Goal: Check status: Check status

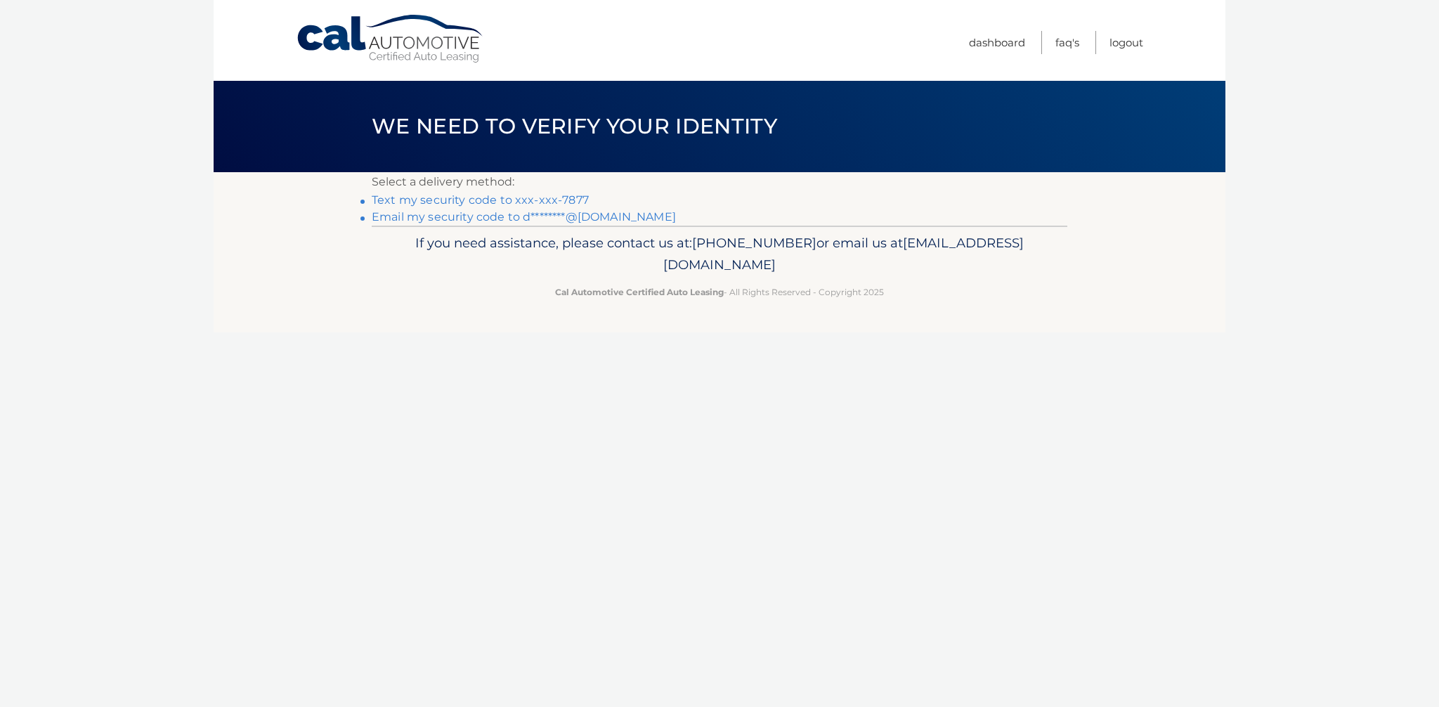
click at [535, 202] on link "Text my security code to xxx-xxx-7877" at bounding box center [480, 199] width 217 height 13
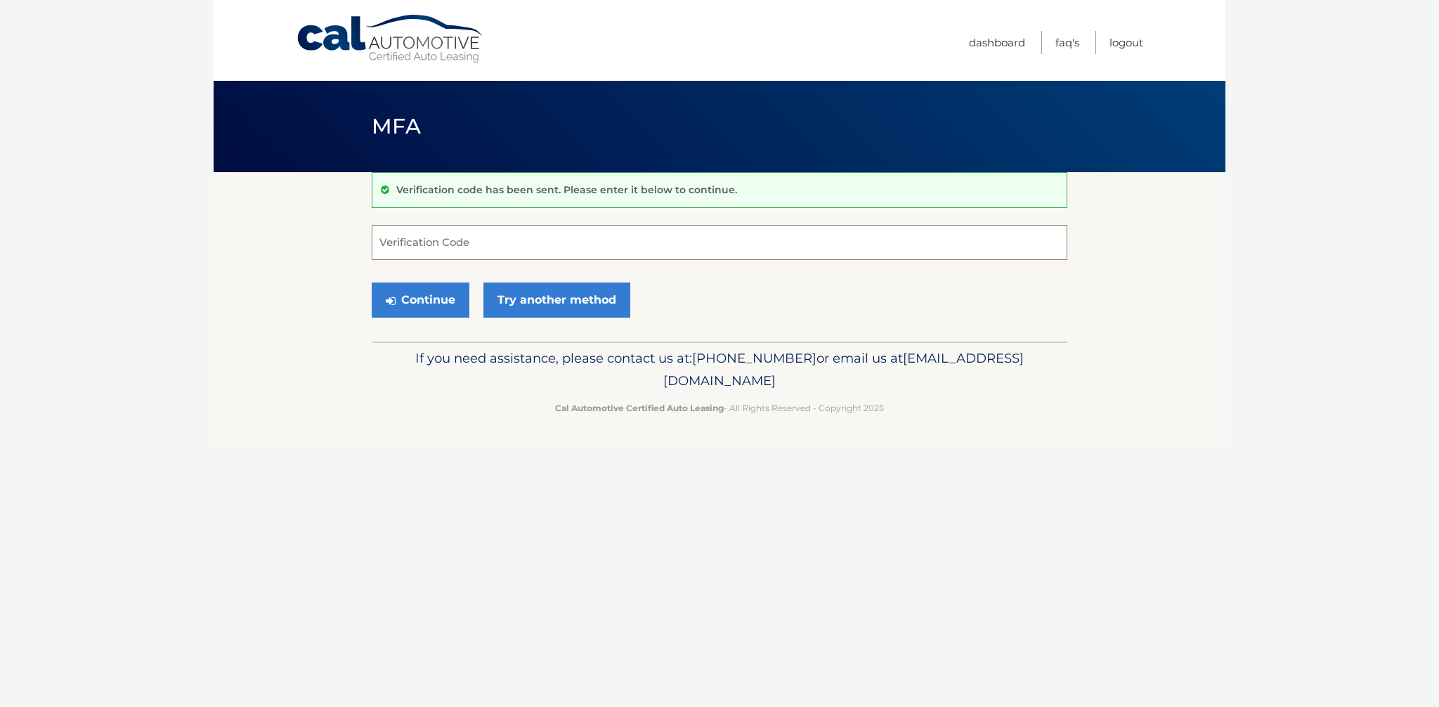
click at [551, 233] on input "Verification Code" at bounding box center [719, 242] width 695 height 35
type input "201412"
click at [429, 296] on button "Continue" at bounding box center [421, 299] width 98 height 35
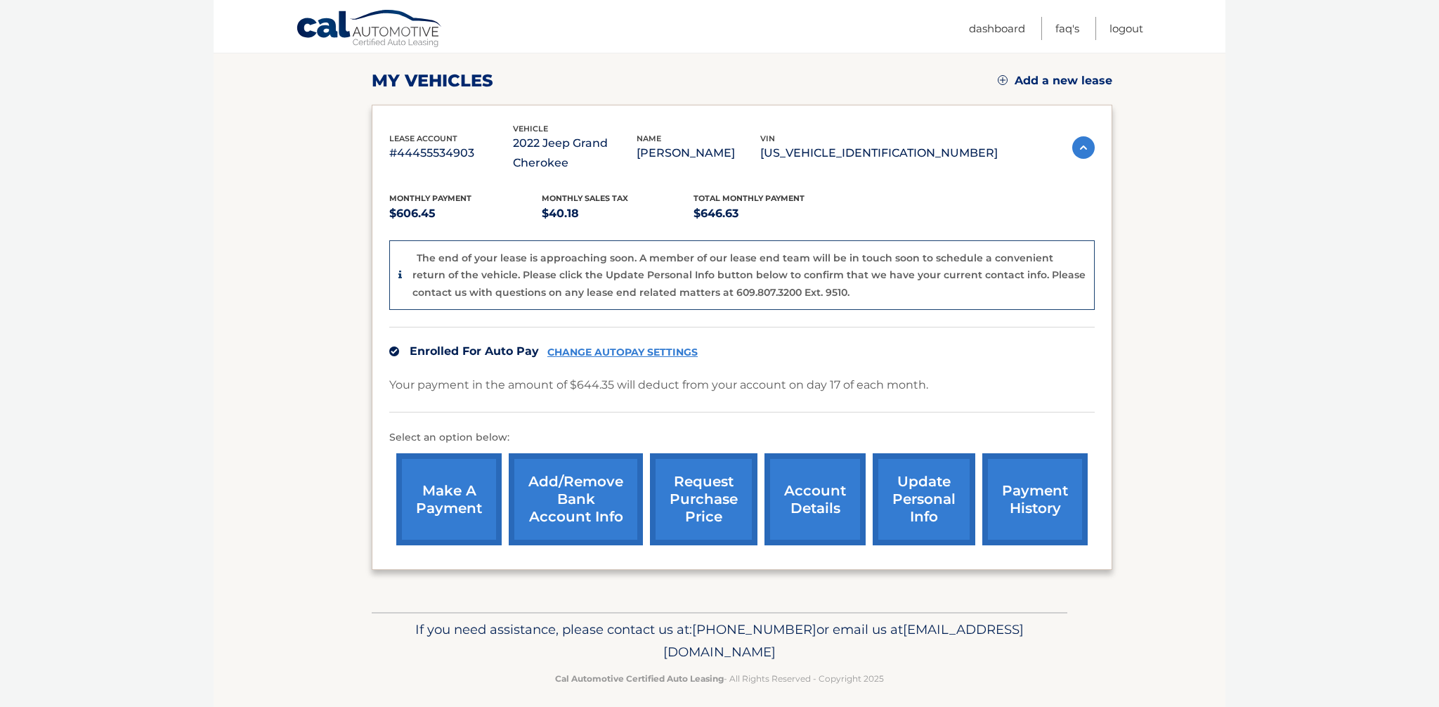
scroll to position [197, 0]
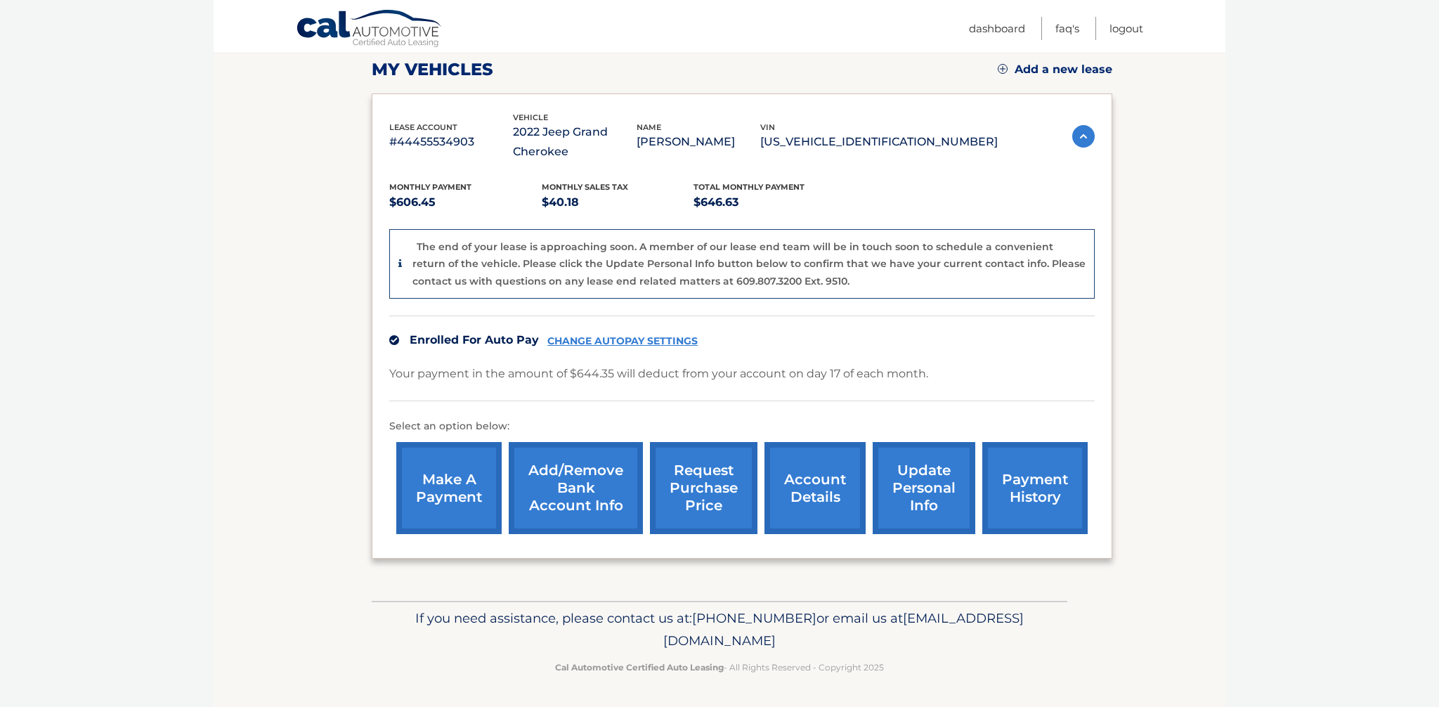
click at [833, 465] on link "account details" at bounding box center [814, 488] width 101 height 92
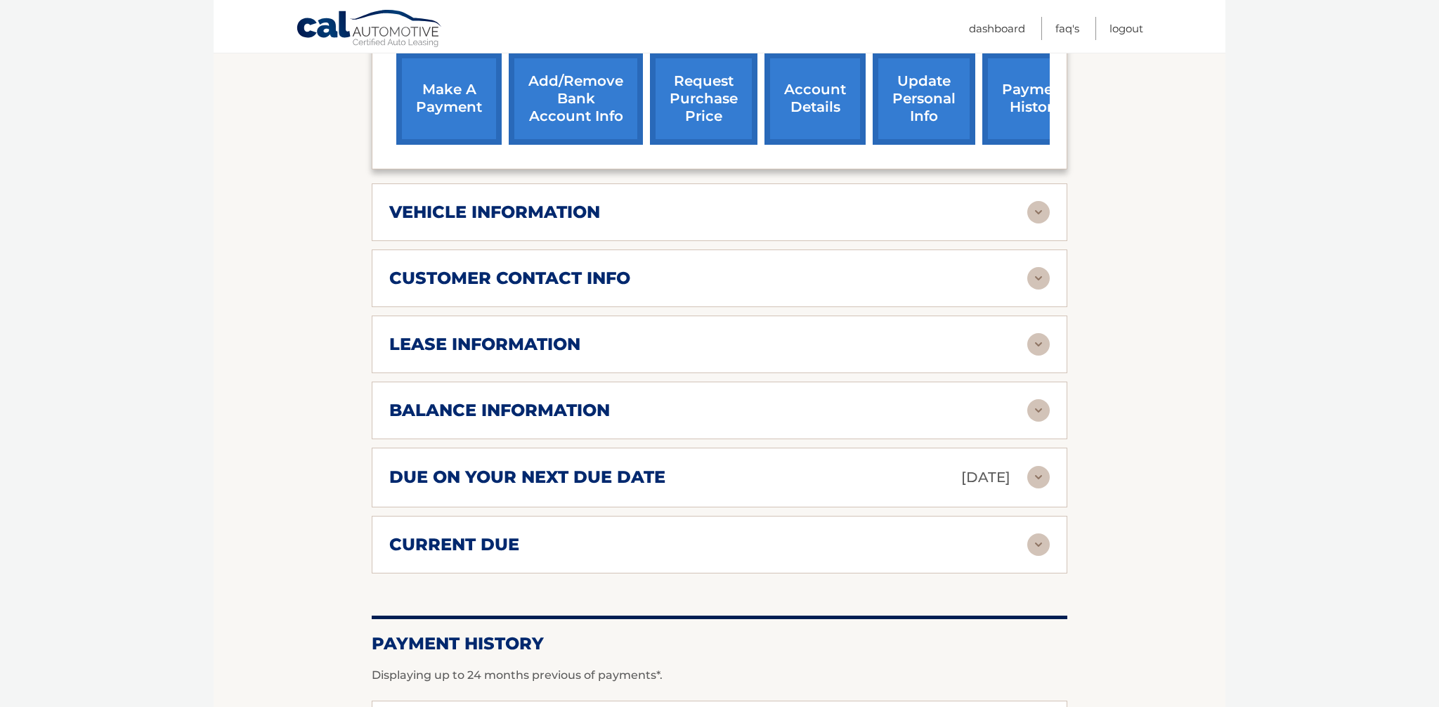
scroll to position [521, 0]
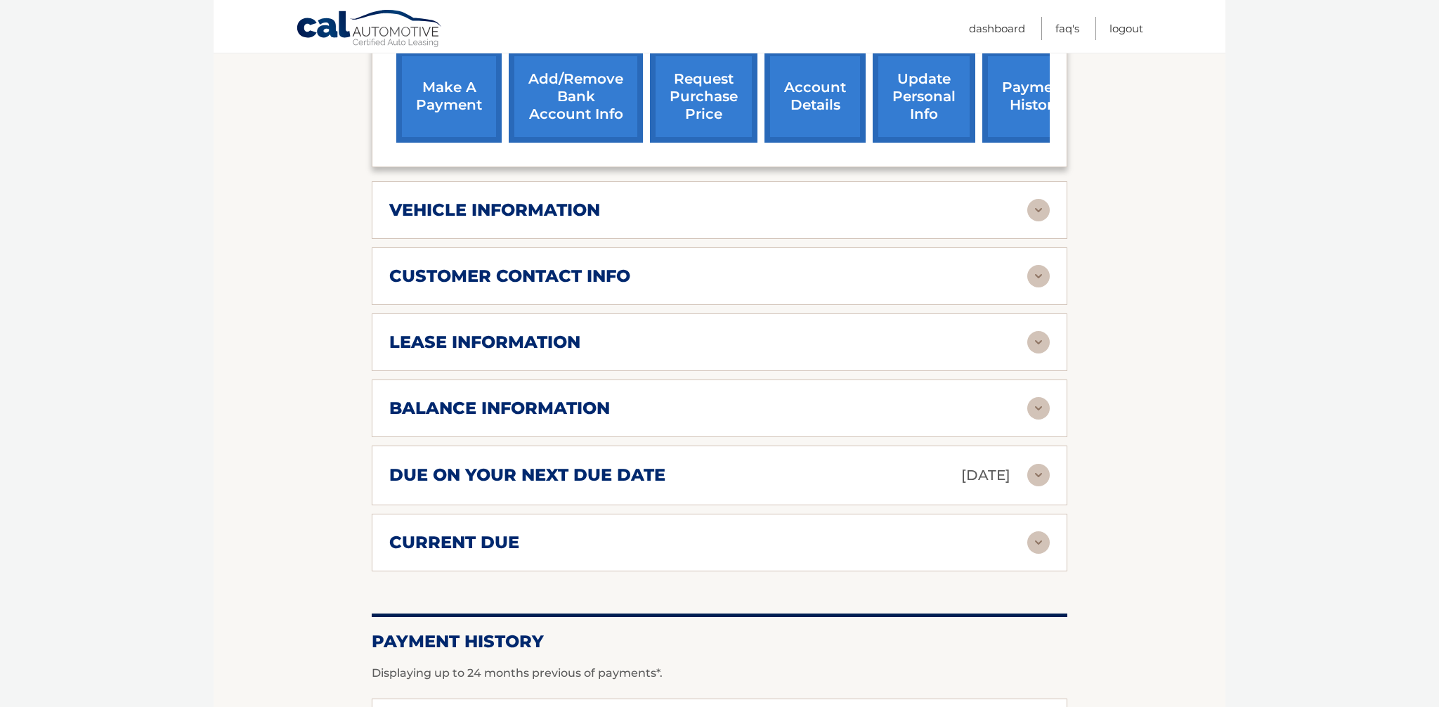
click at [596, 207] on h2 "vehicle information" at bounding box center [494, 209] width 211 height 21
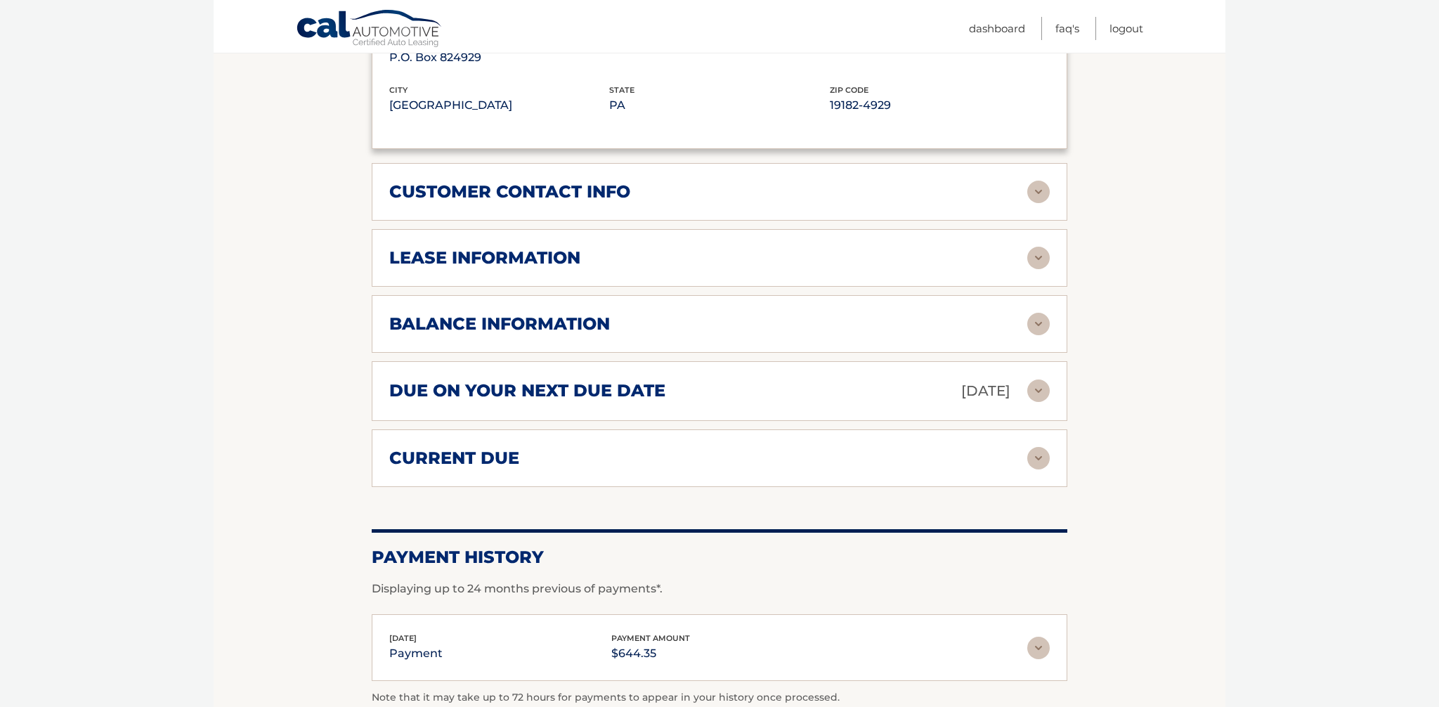
scroll to position [958, 0]
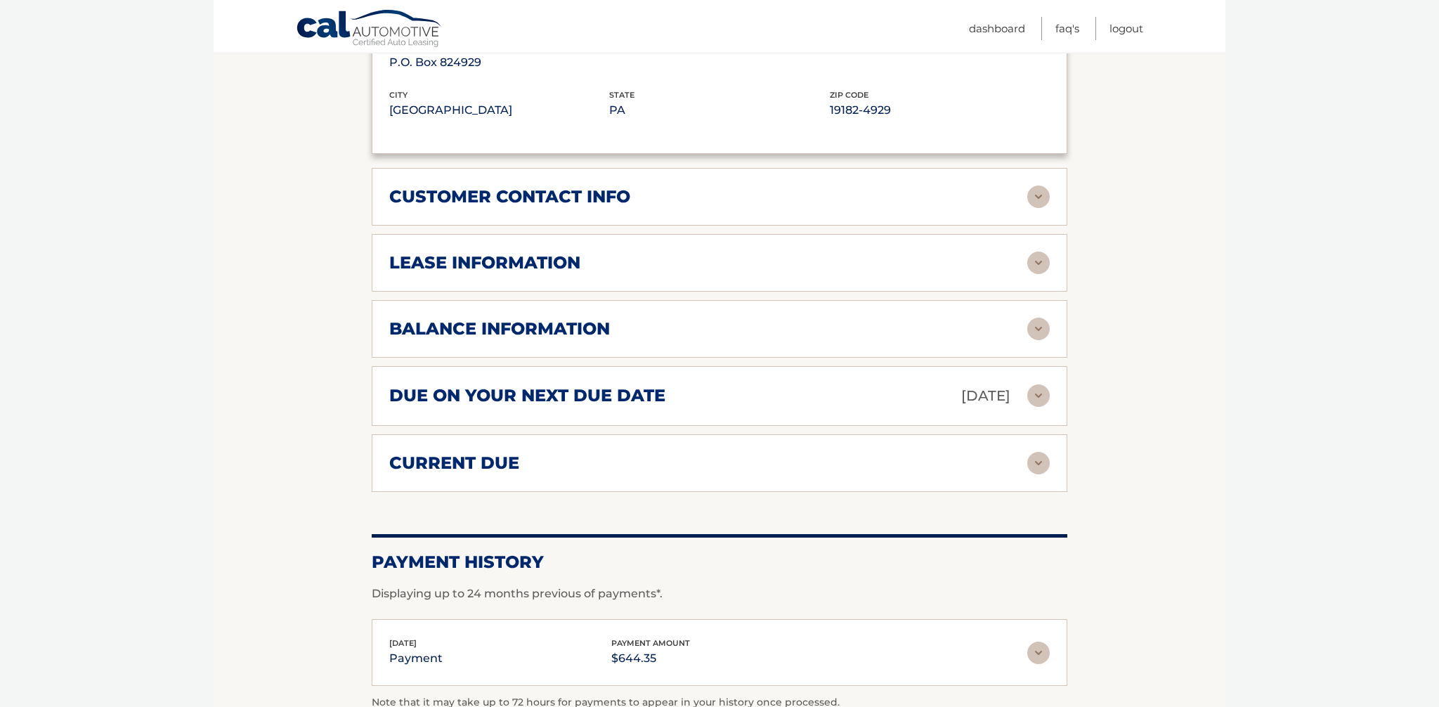
click at [673, 263] on div "lease information" at bounding box center [708, 262] width 638 height 21
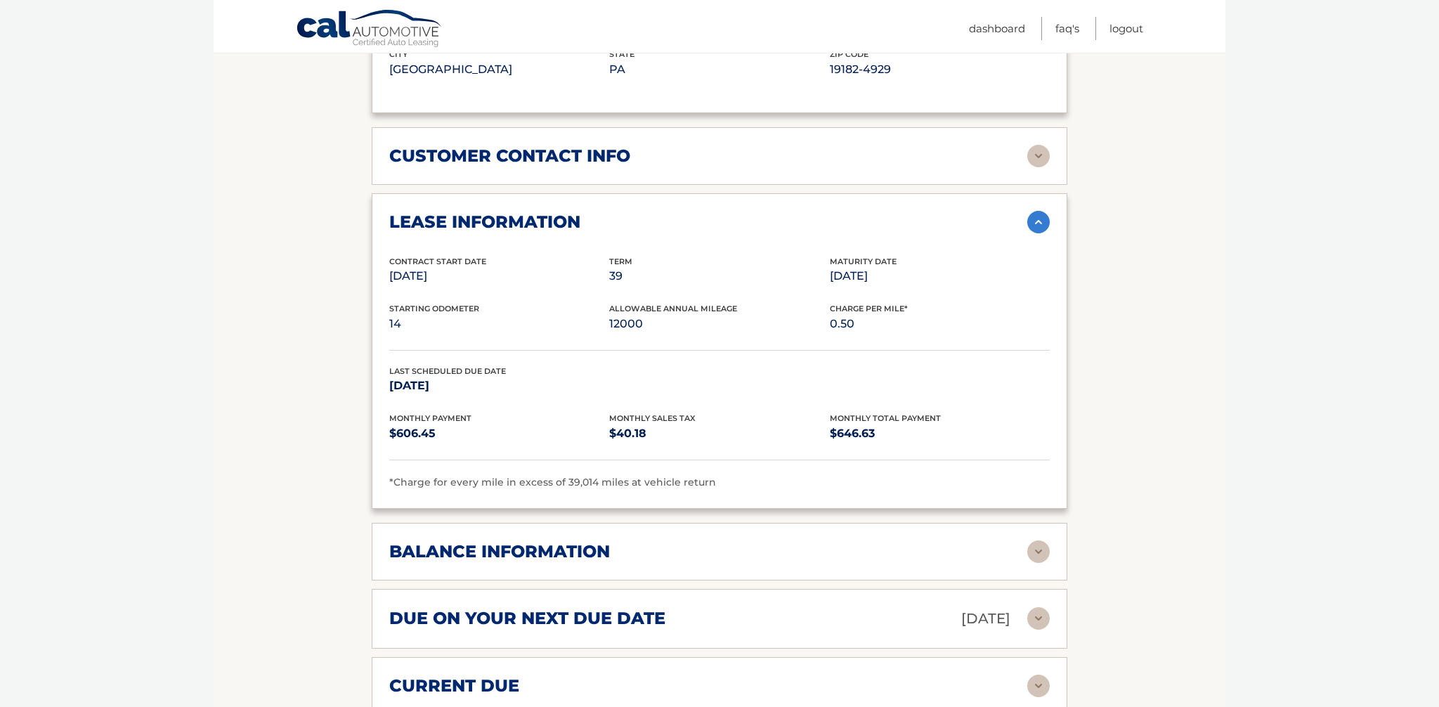
scroll to position [1002, 0]
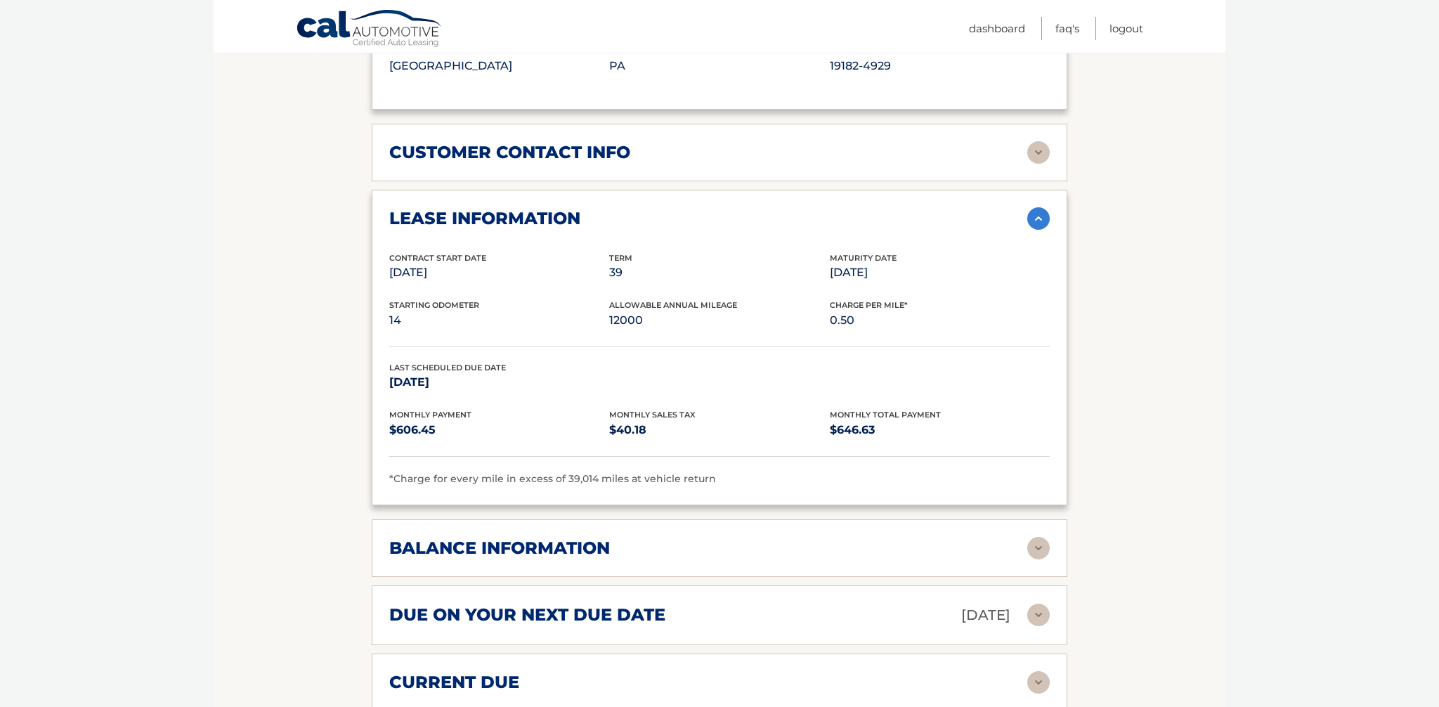
click at [724, 548] on div "balance information" at bounding box center [708, 547] width 638 height 21
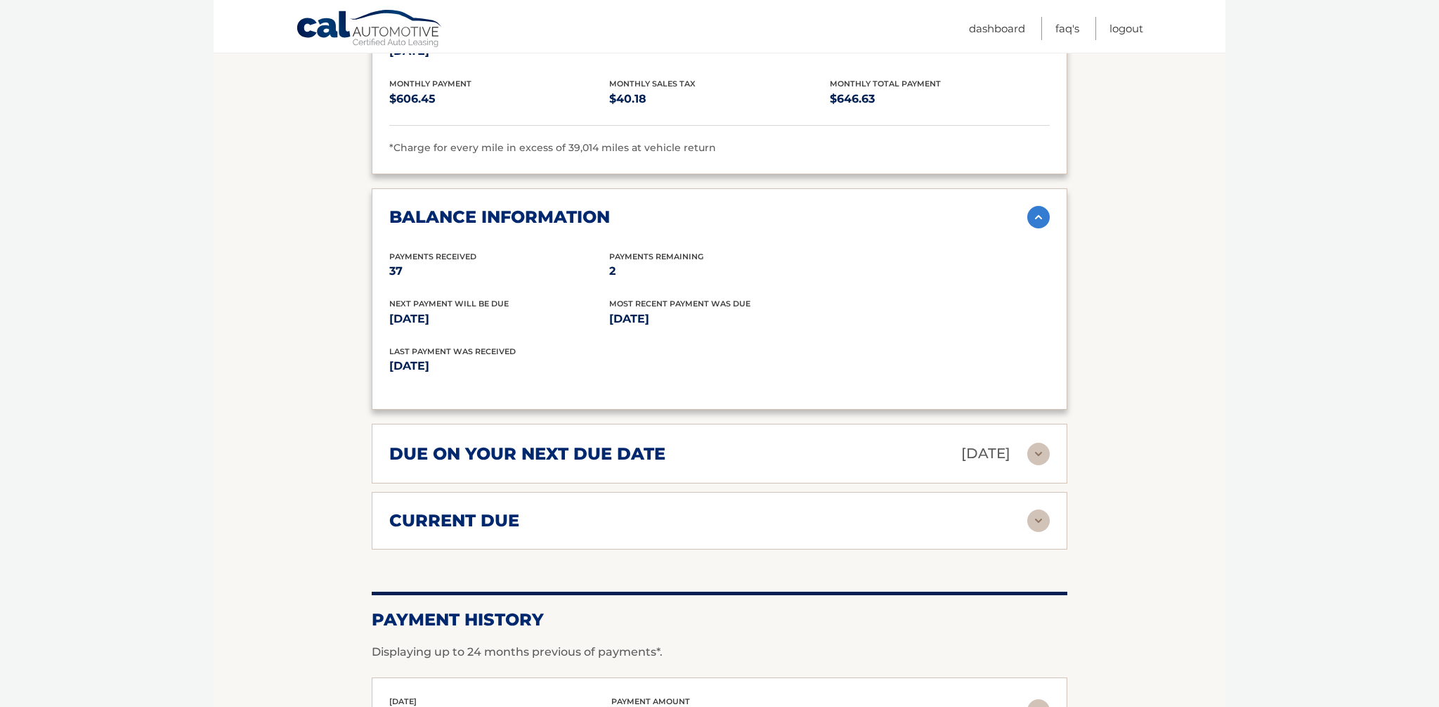
scroll to position [1346, 0]
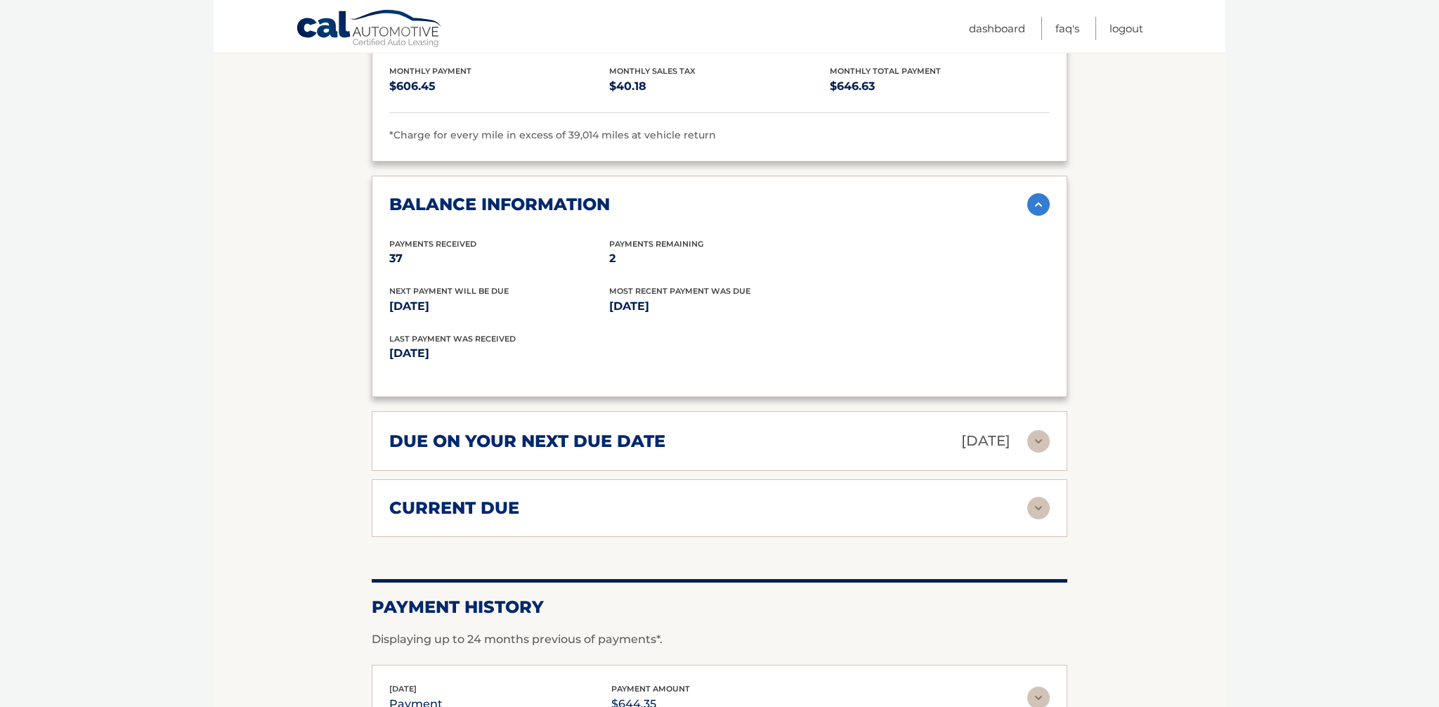
click at [848, 438] on div "due on your next due date [DATE]" at bounding box center [708, 441] width 638 height 25
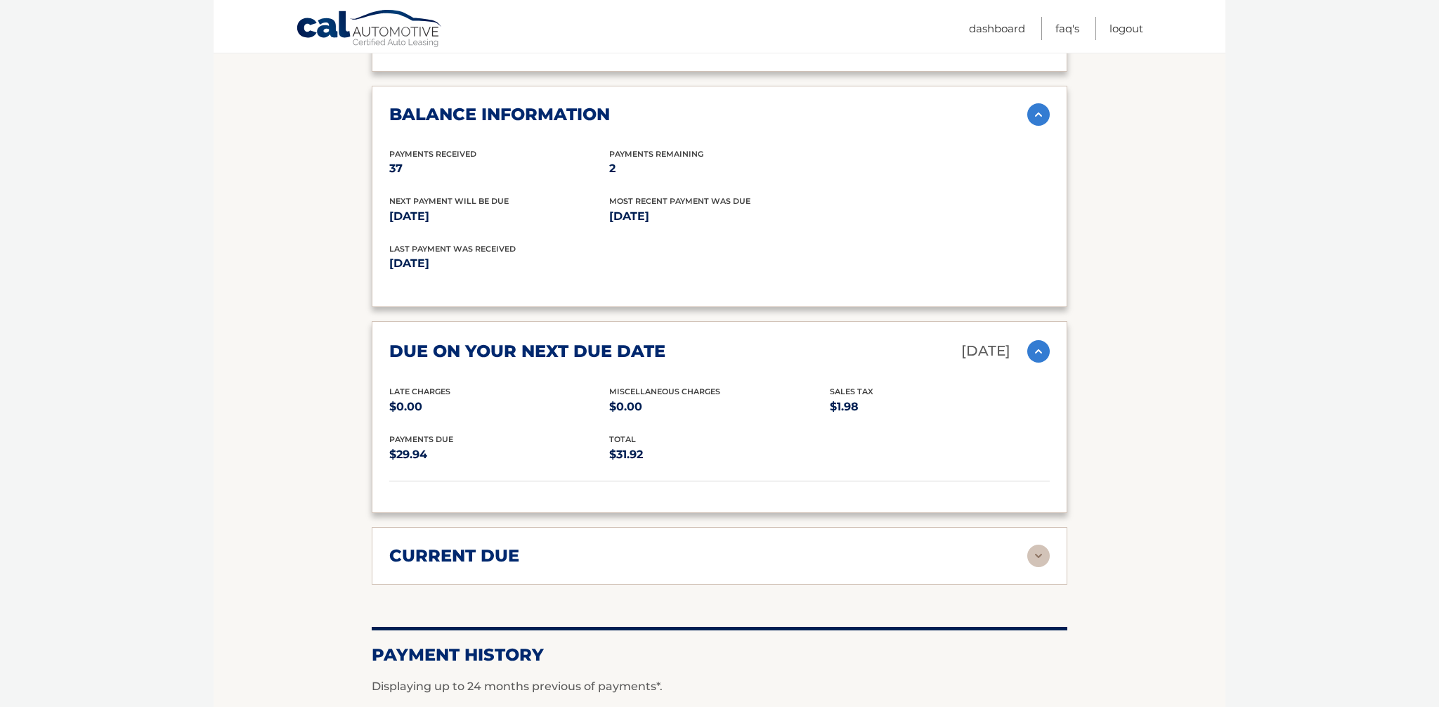
scroll to position [1437, 0]
click at [849, 545] on div "current due" at bounding box center [708, 554] width 638 height 21
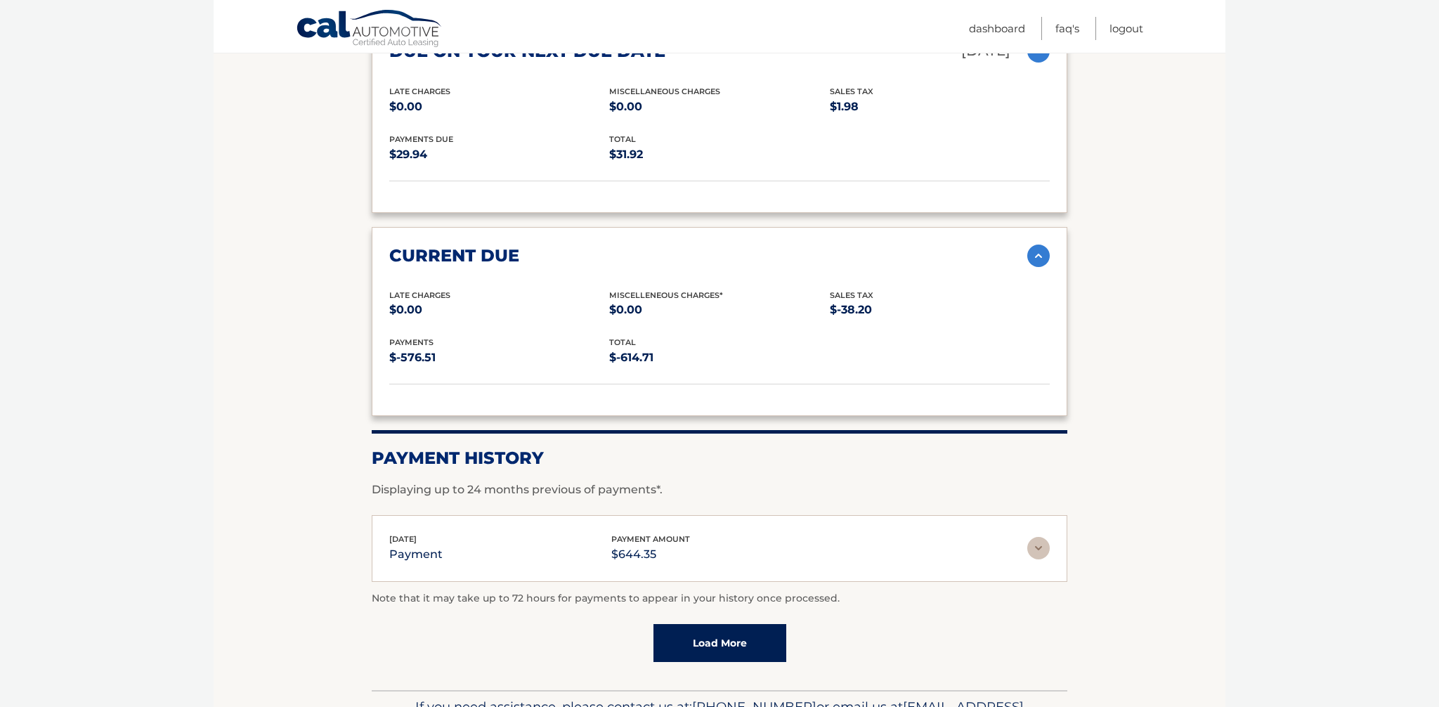
scroll to position [1735, 0]
click at [838, 374] on div "payments $-576.51 total $-614.71" at bounding box center [719, 360] width 660 height 48
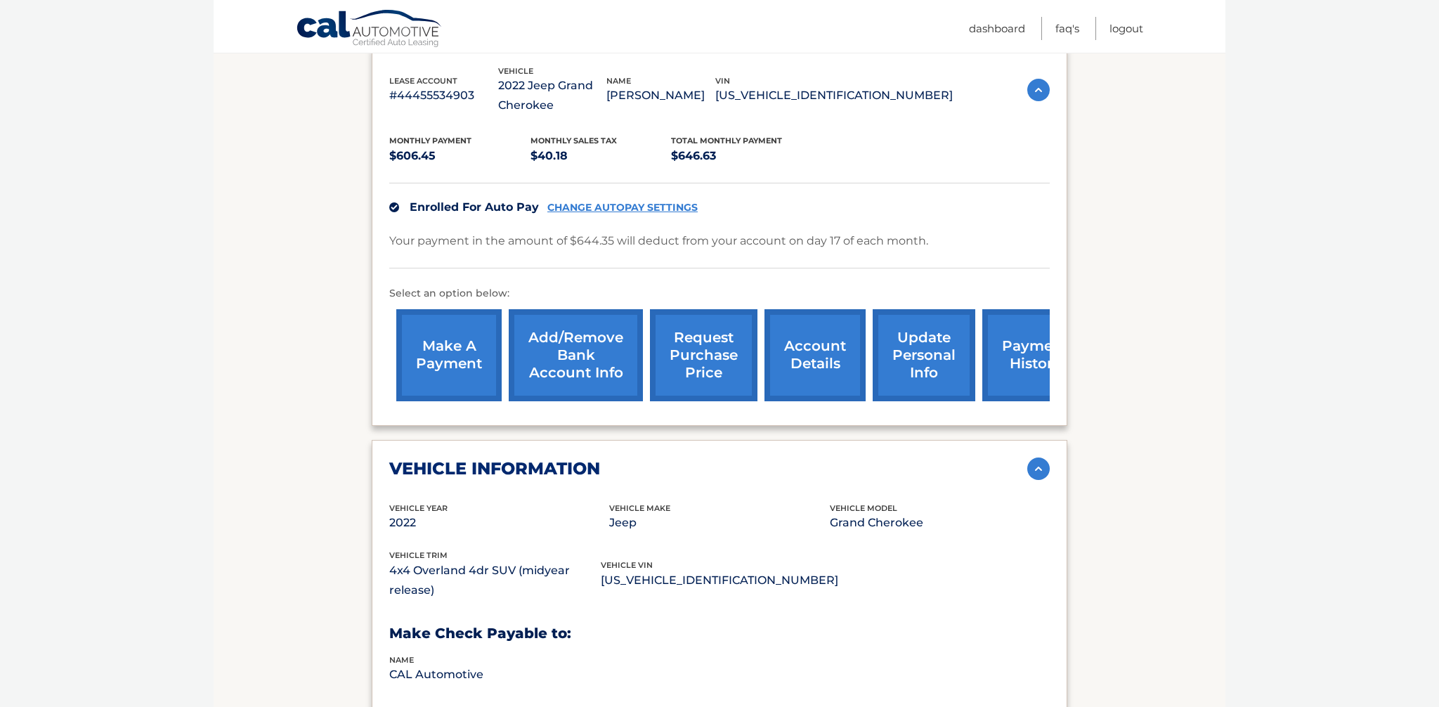
scroll to position [316, 0]
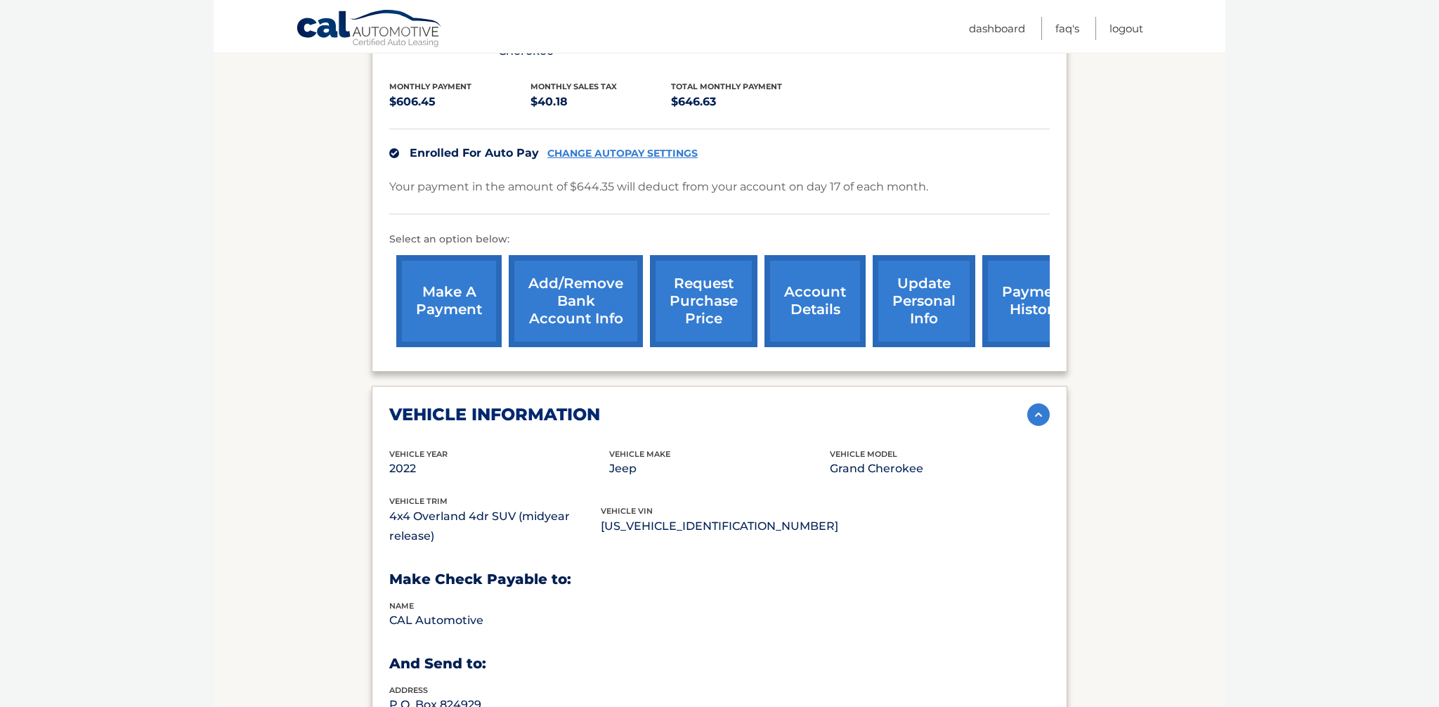
click at [458, 305] on link "make a payment" at bounding box center [448, 301] width 105 height 92
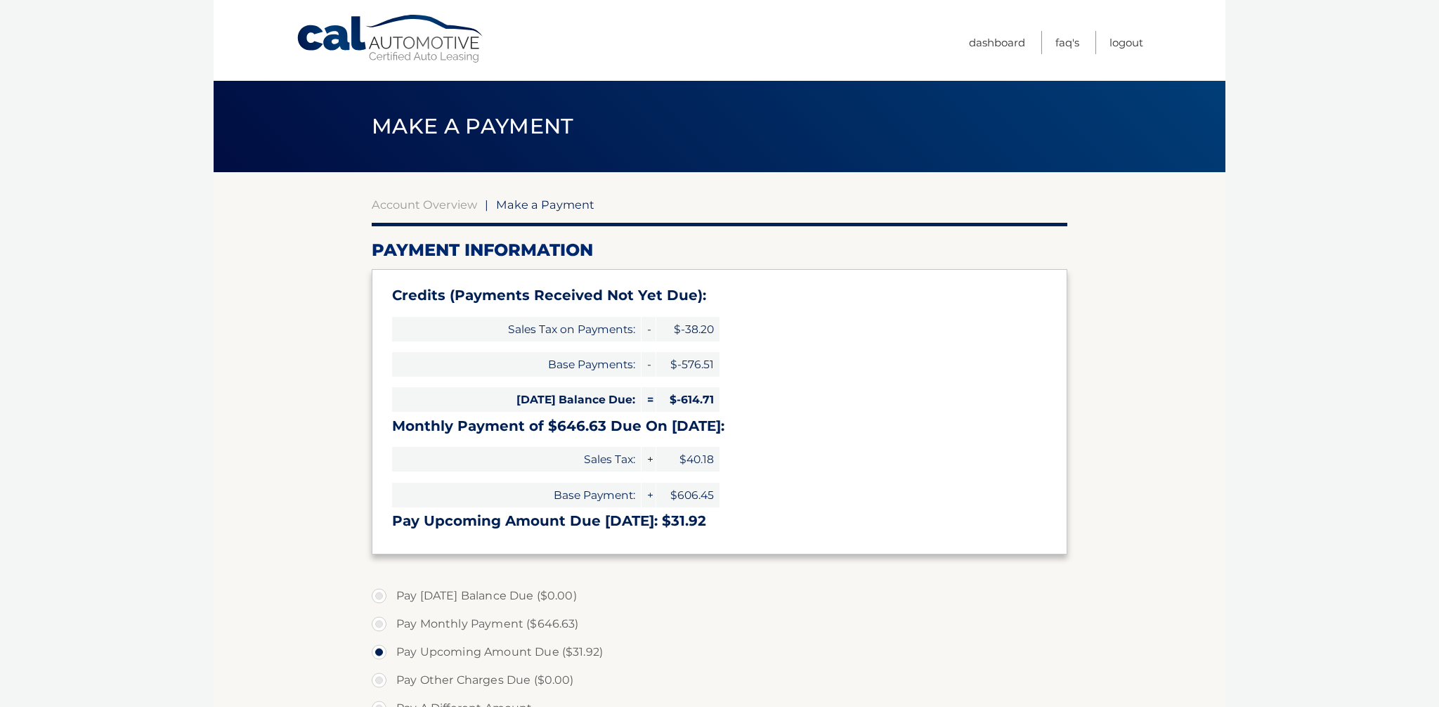
select select "OGNiYWRkNWYtMTZiNi00ZTY2LThmYTItNTMxYmJkNmFkZDkx"
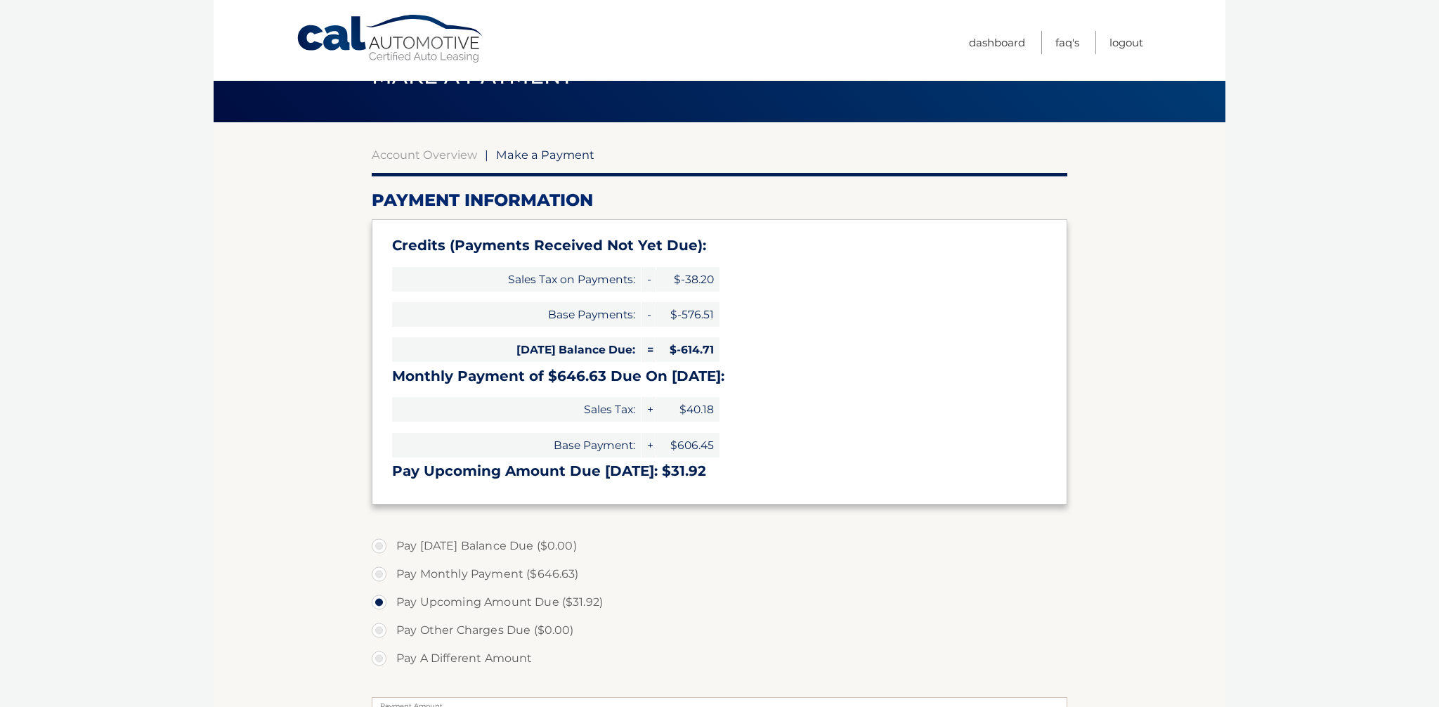
scroll to position [48, 0]
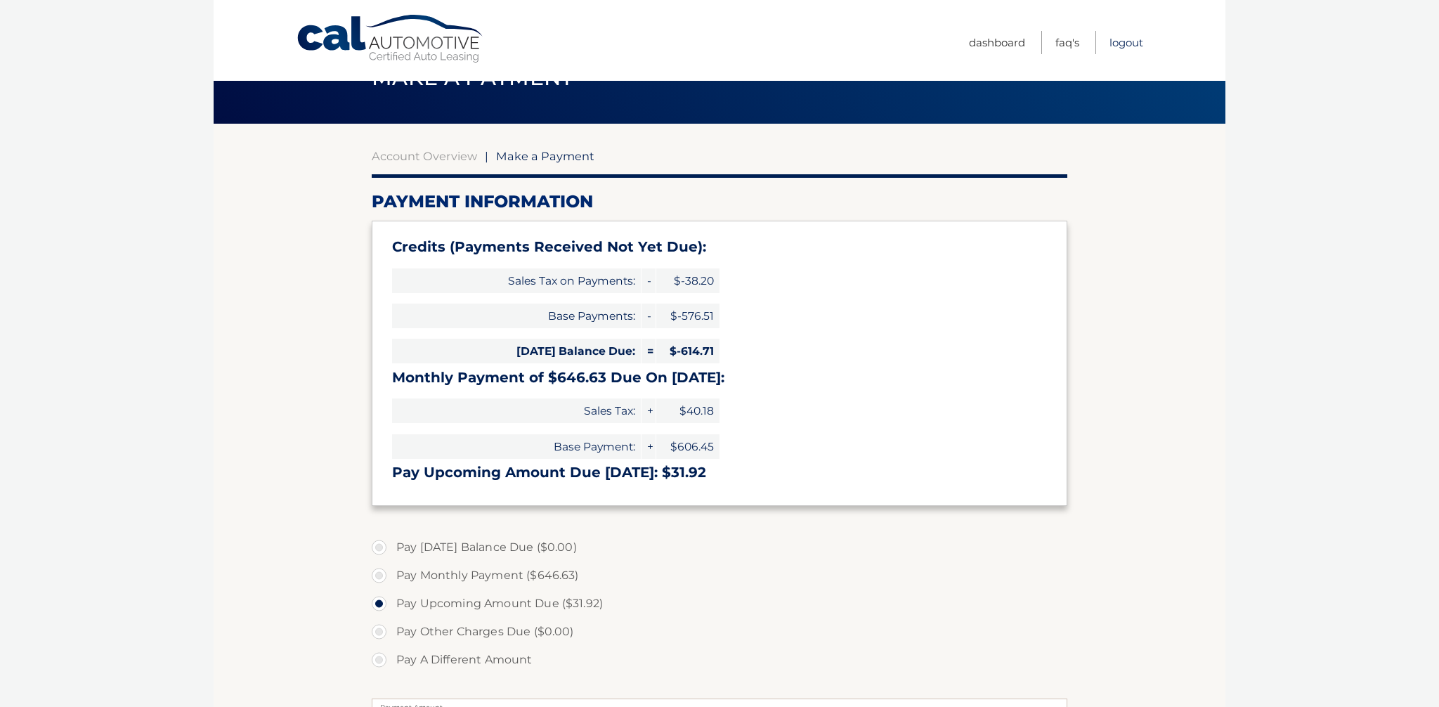
click at [1121, 36] on link "Logout" at bounding box center [1126, 42] width 34 height 23
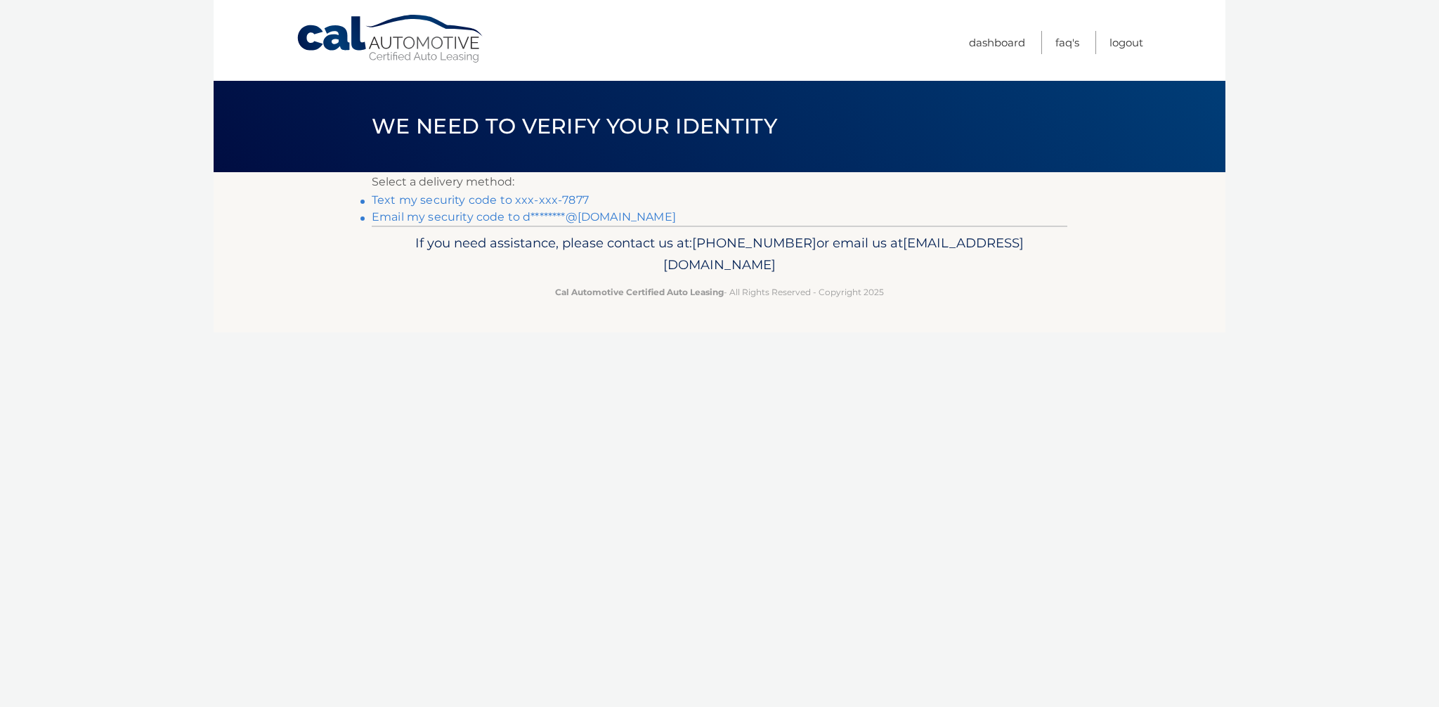
click at [475, 199] on link "Text my security code to xxx-xxx-7877" at bounding box center [480, 199] width 217 height 13
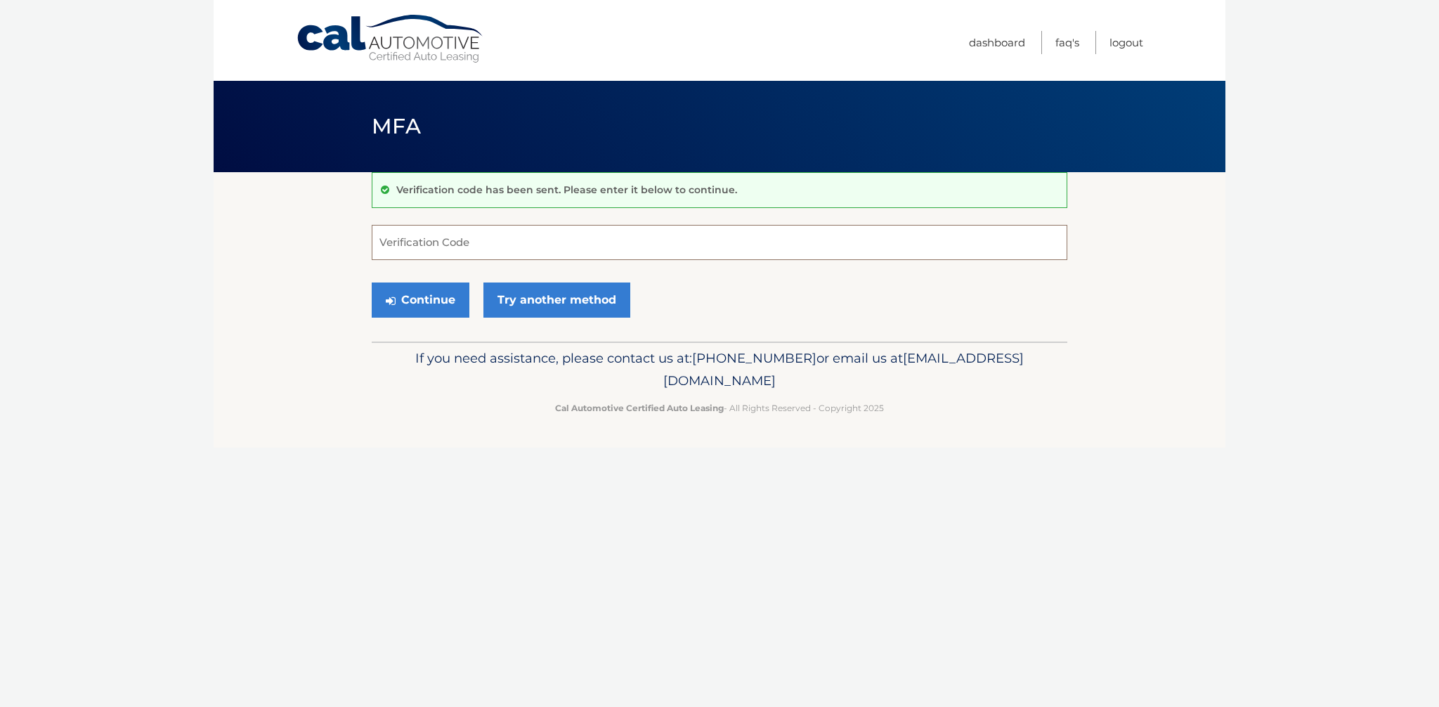
click at [419, 243] on input "Verification Code" at bounding box center [719, 242] width 695 height 35
type input "773032"
click at [372, 282] on button "Continue" at bounding box center [421, 299] width 98 height 35
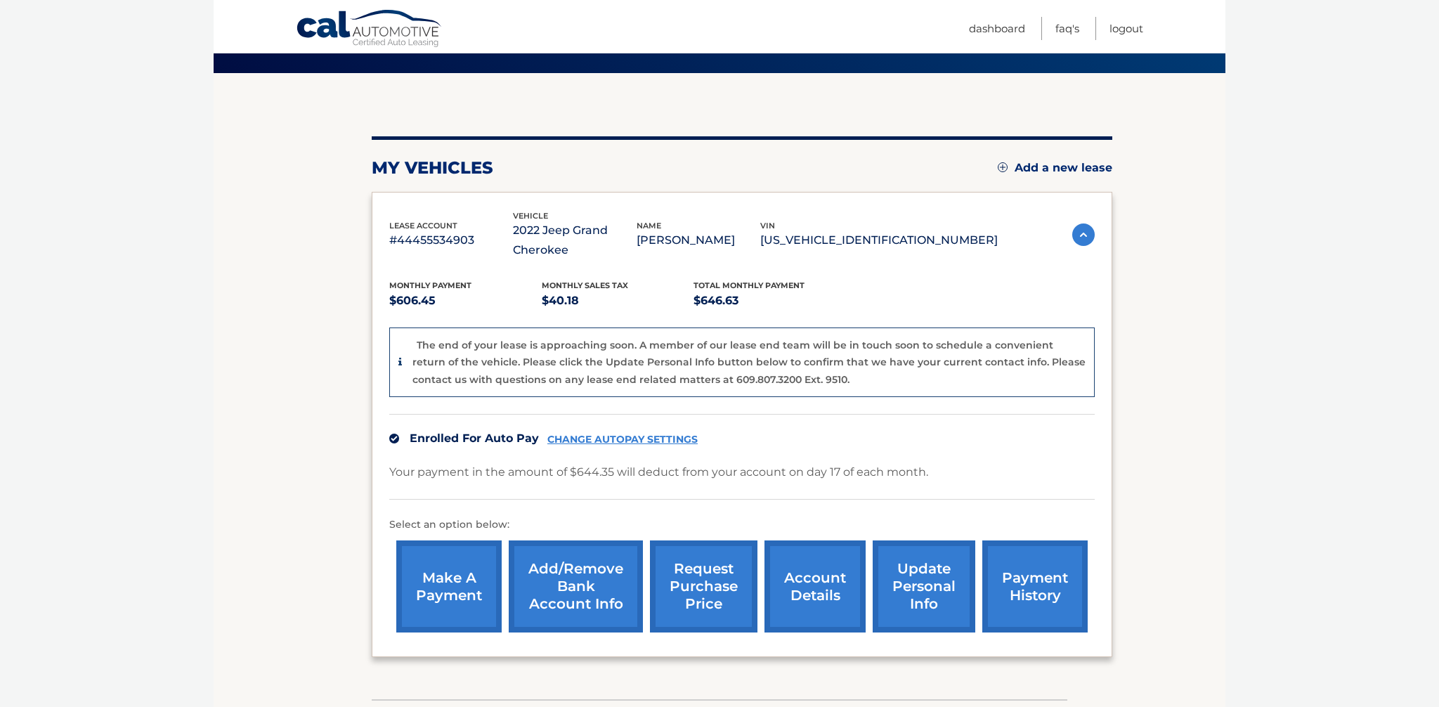
scroll to position [105, 0]
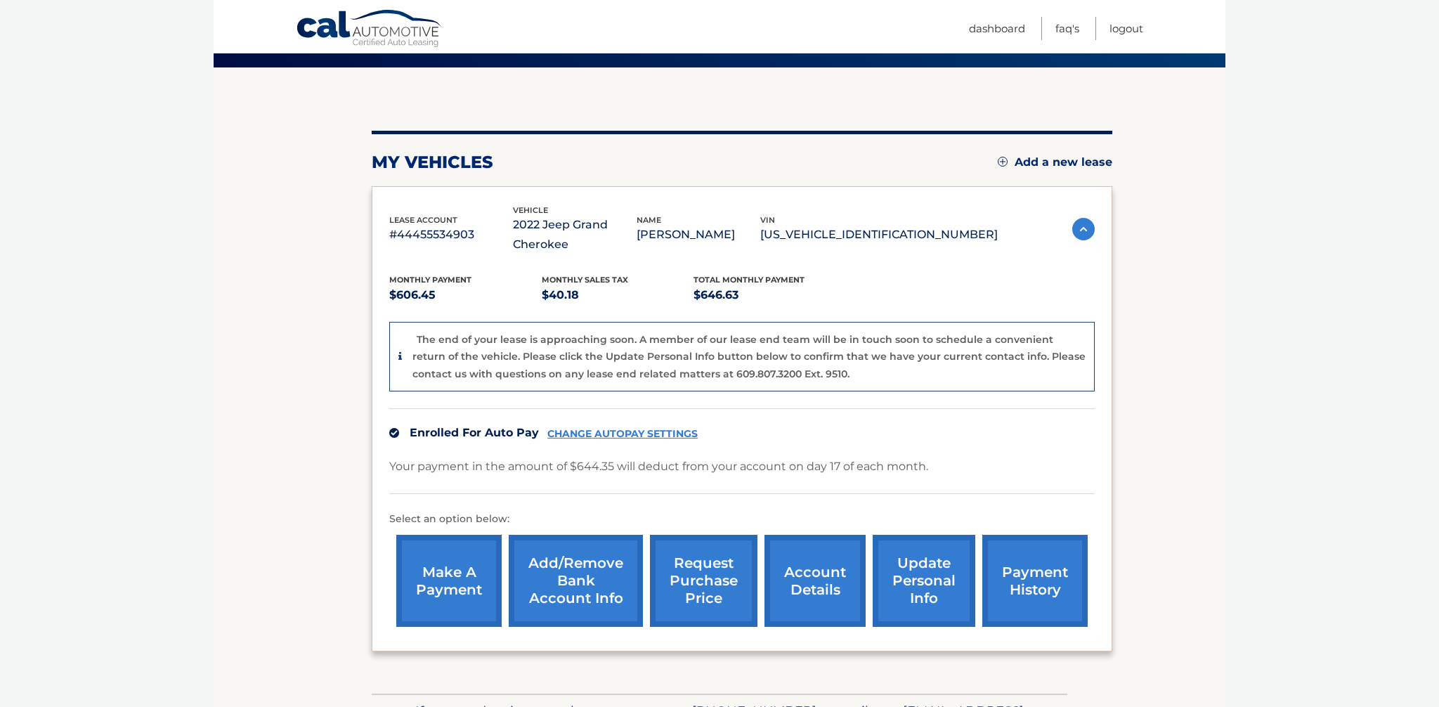
click at [816, 544] on link "account details" at bounding box center [814, 581] width 101 height 92
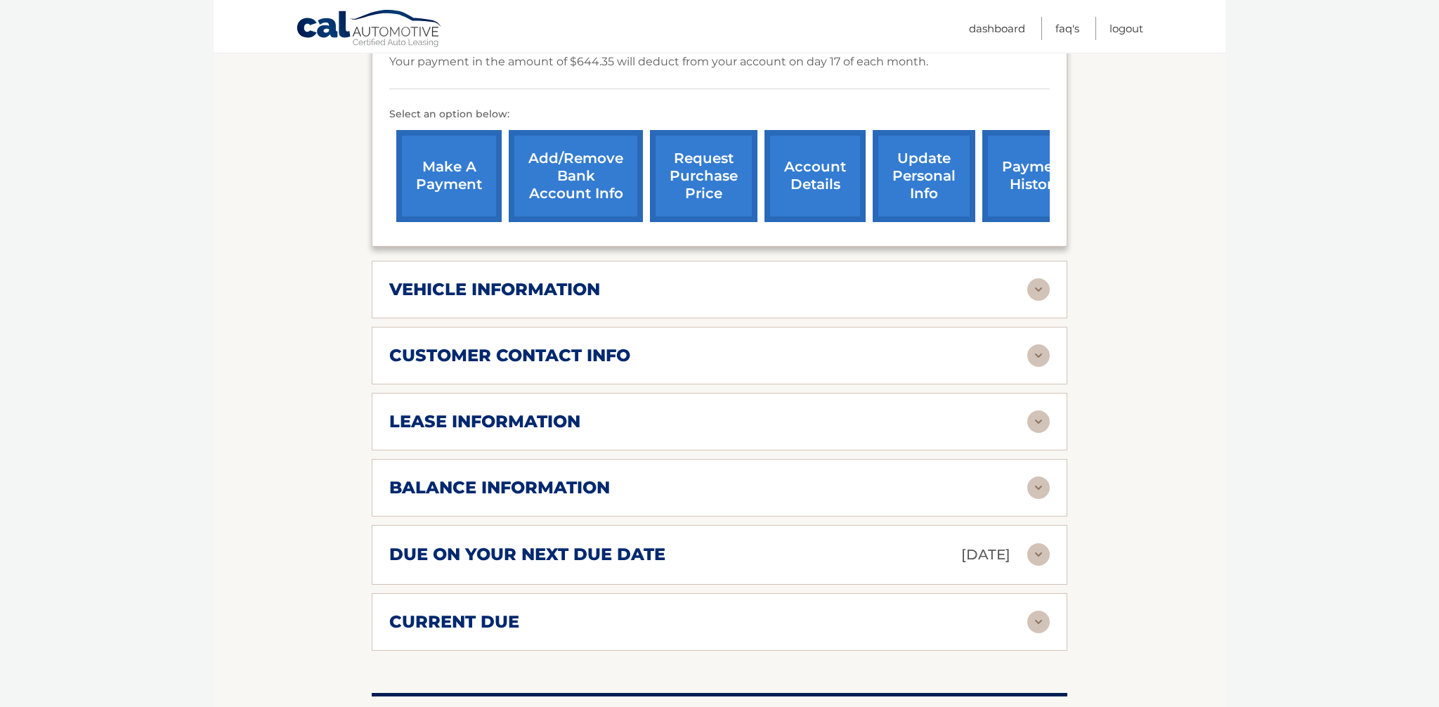
scroll to position [443, 0]
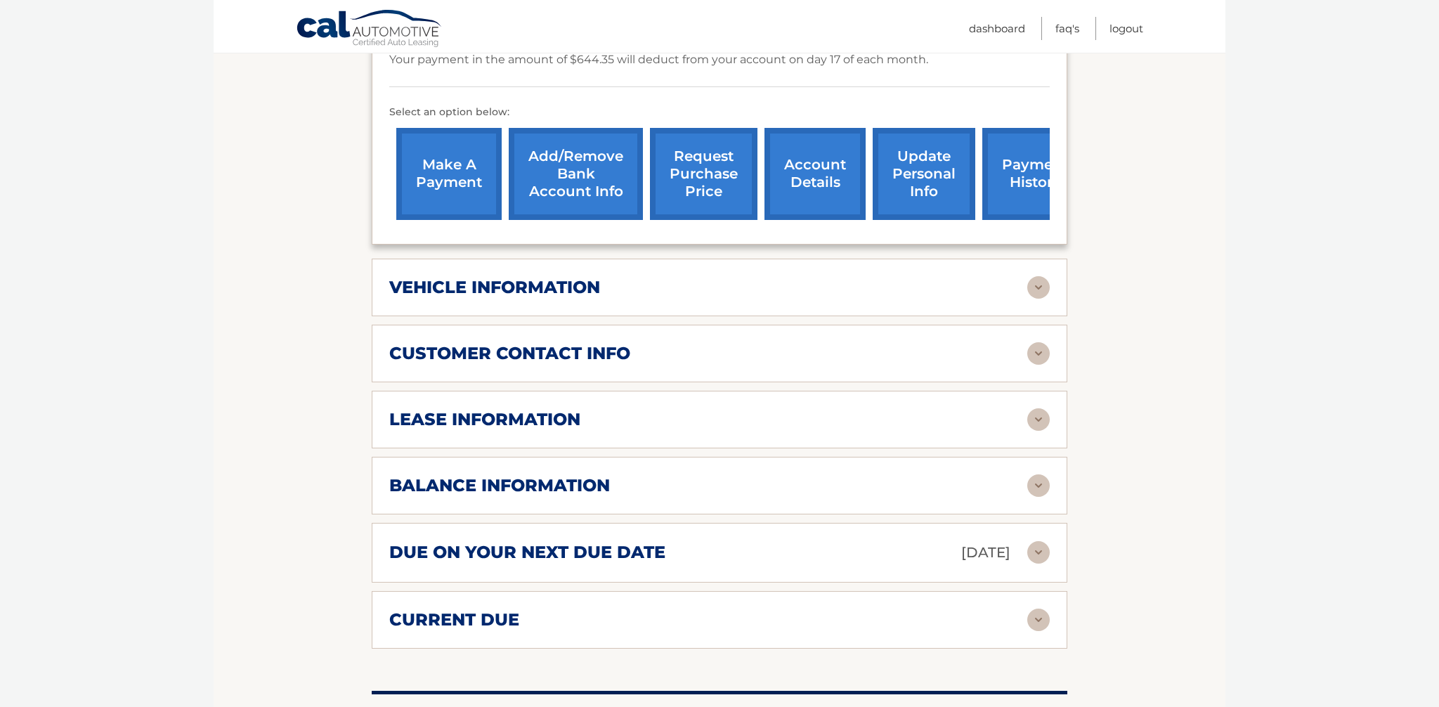
click at [735, 500] on div "balance information Payments Received 37 Payments Remaining 2 Next Payment will…" at bounding box center [719, 486] width 695 height 58
click at [1023, 490] on div "balance information" at bounding box center [708, 485] width 638 height 21
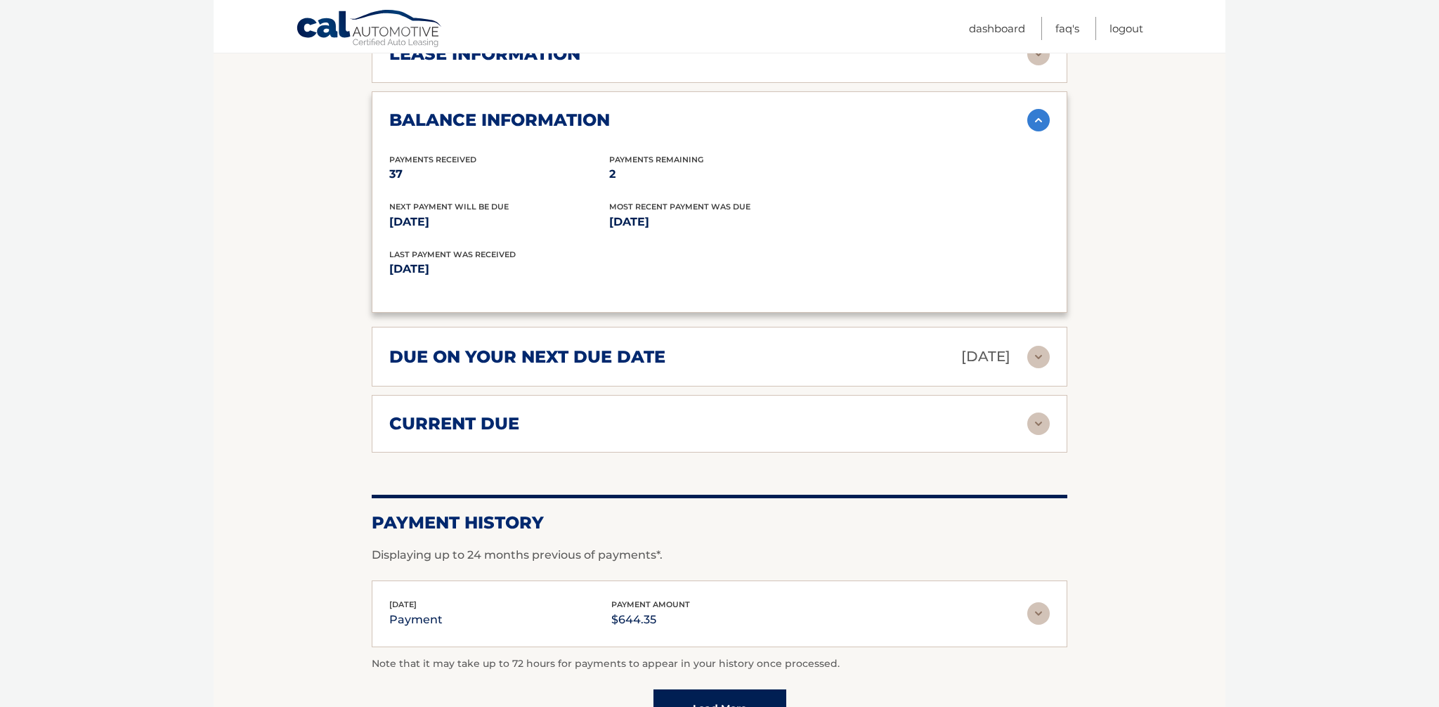
scroll to position [817, 0]
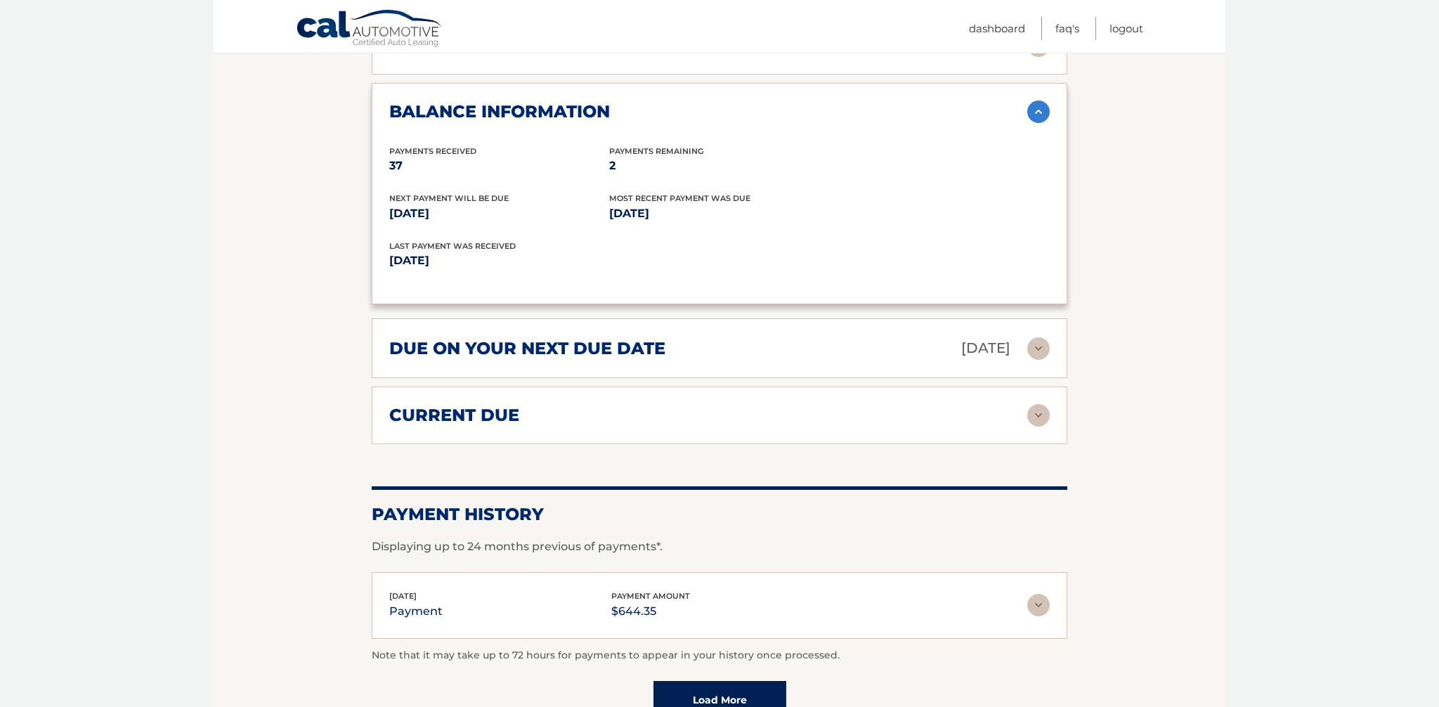
click at [808, 353] on div "due on your next due date [DATE]" at bounding box center [708, 348] width 638 height 25
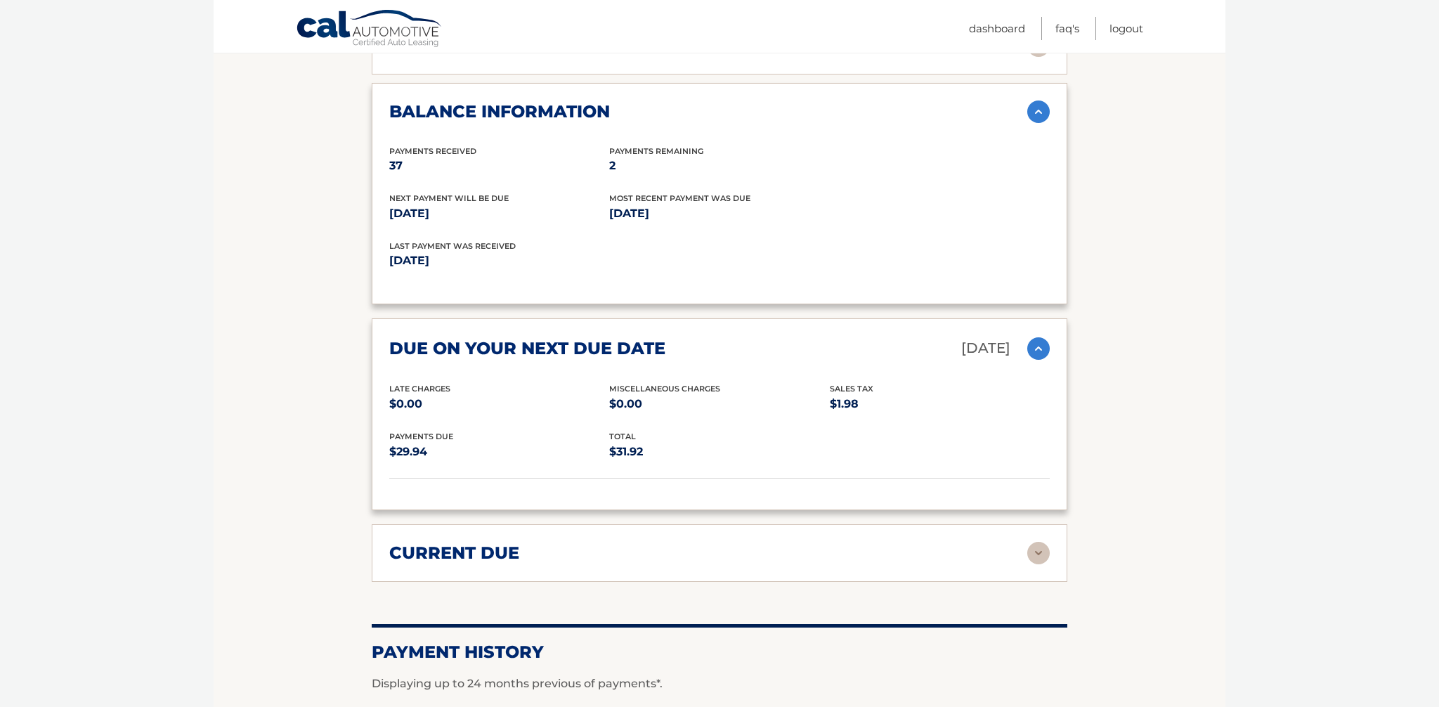
click at [853, 543] on div "current due" at bounding box center [708, 552] width 638 height 21
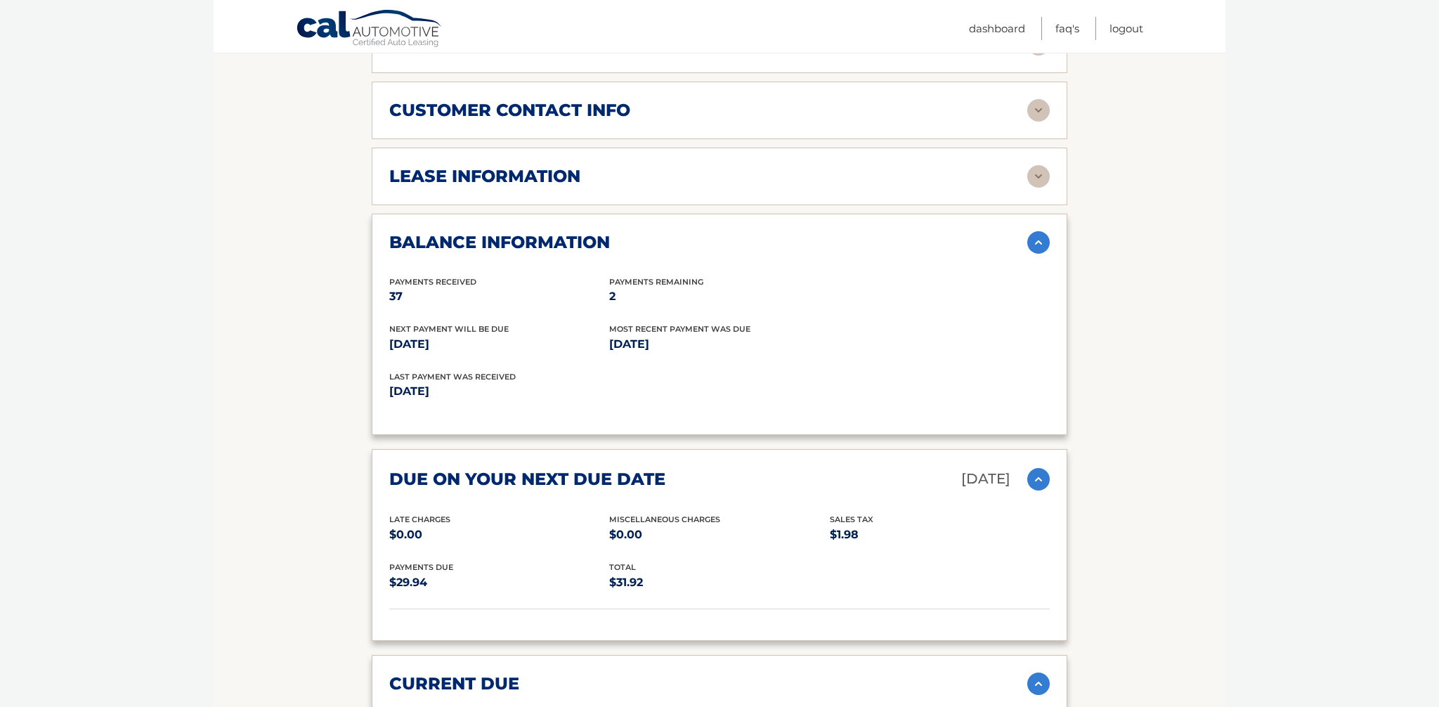
scroll to position [681, 0]
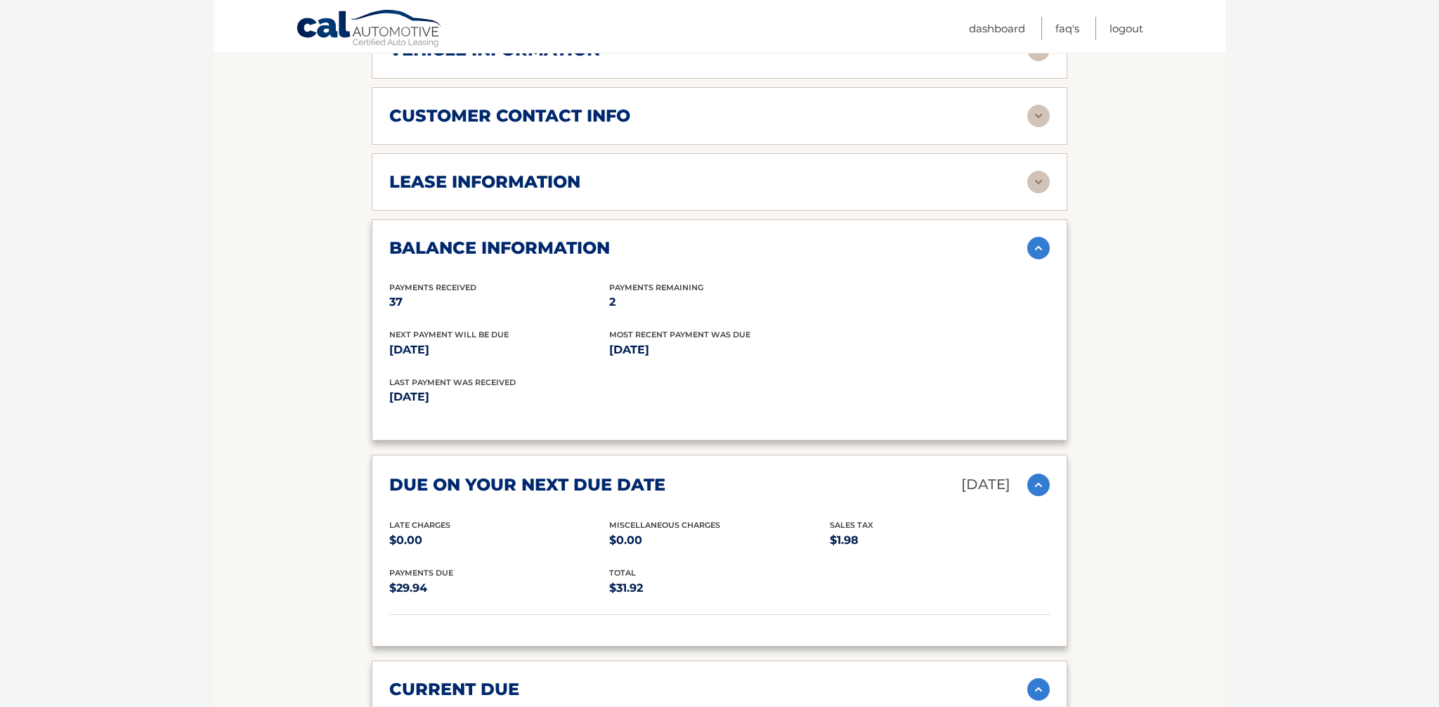
click at [834, 185] on div "lease information" at bounding box center [708, 181] width 638 height 21
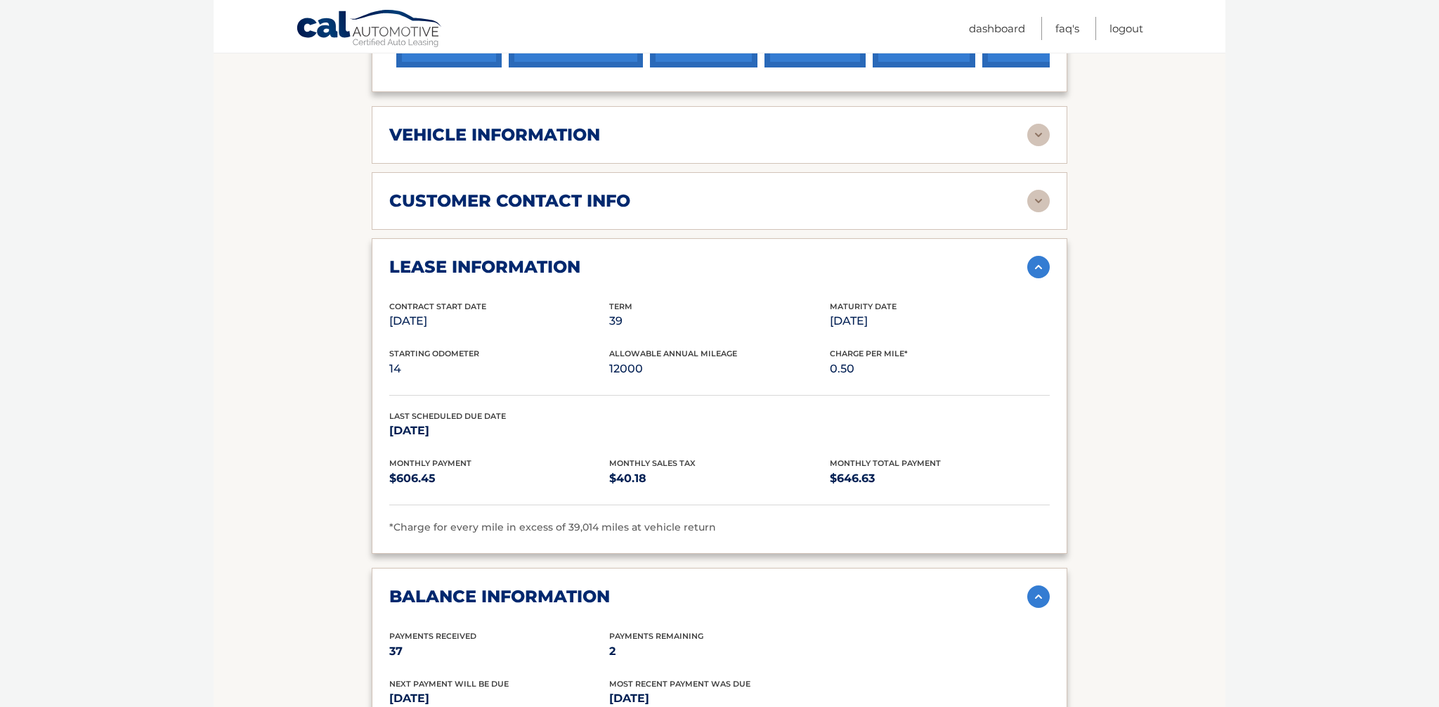
scroll to position [594, 0]
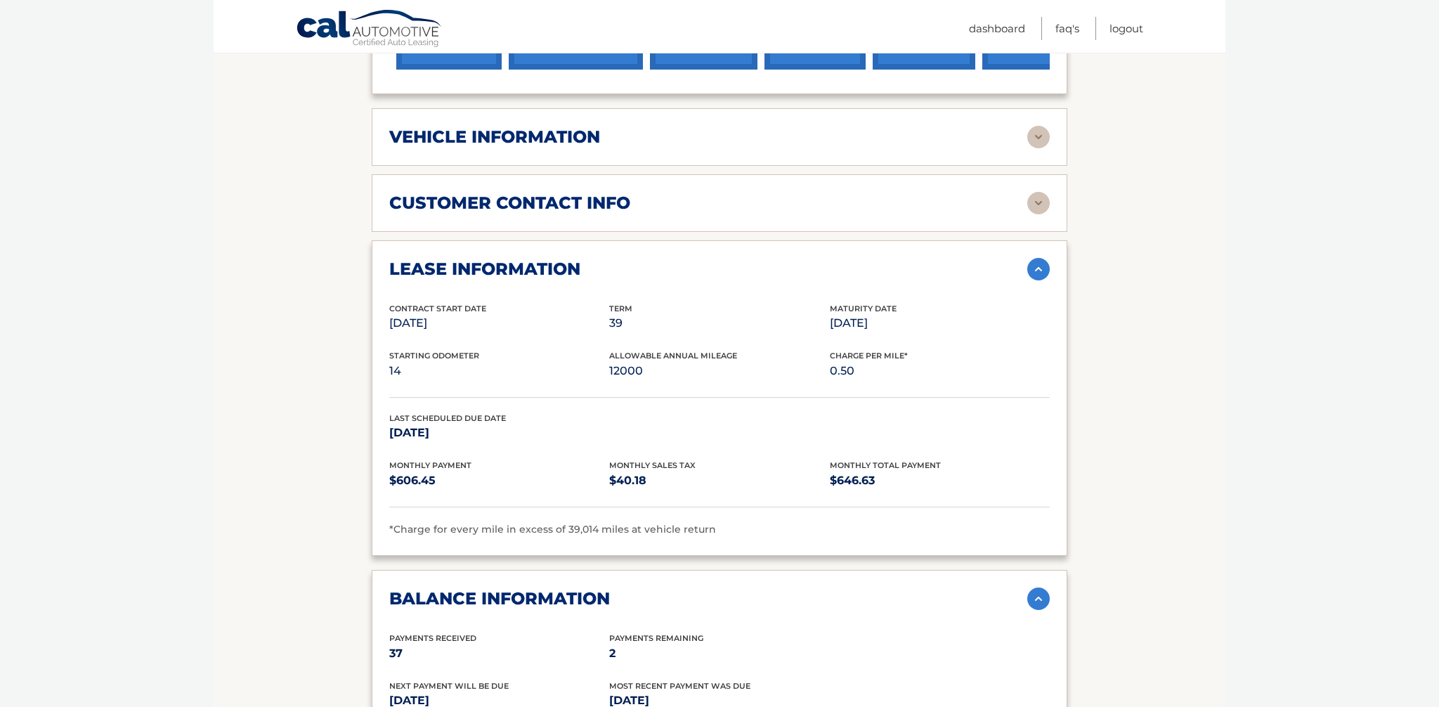
click at [922, 212] on div "customer contact info" at bounding box center [708, 202] width 638 height 21
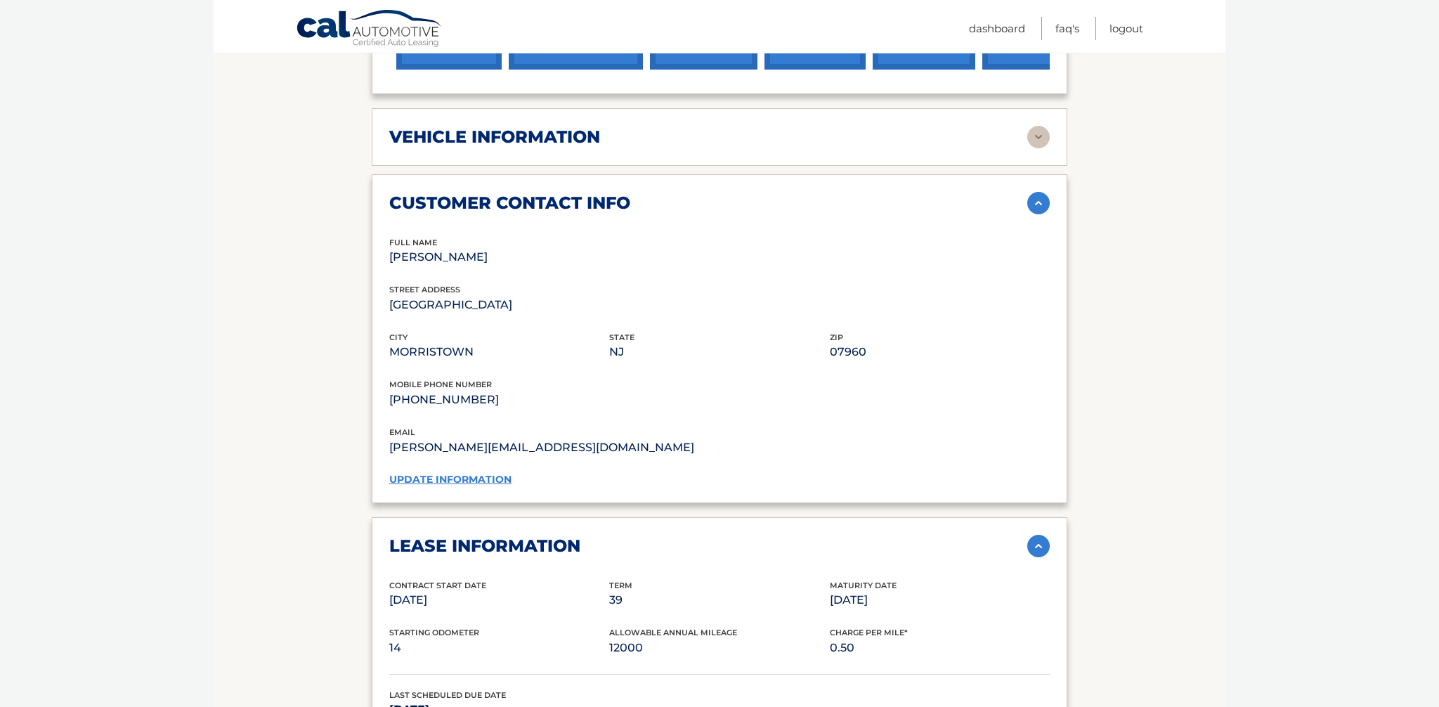
click at [915, 130] on div "vehicle information" at bounding box center [708, 136] width 638 height 21
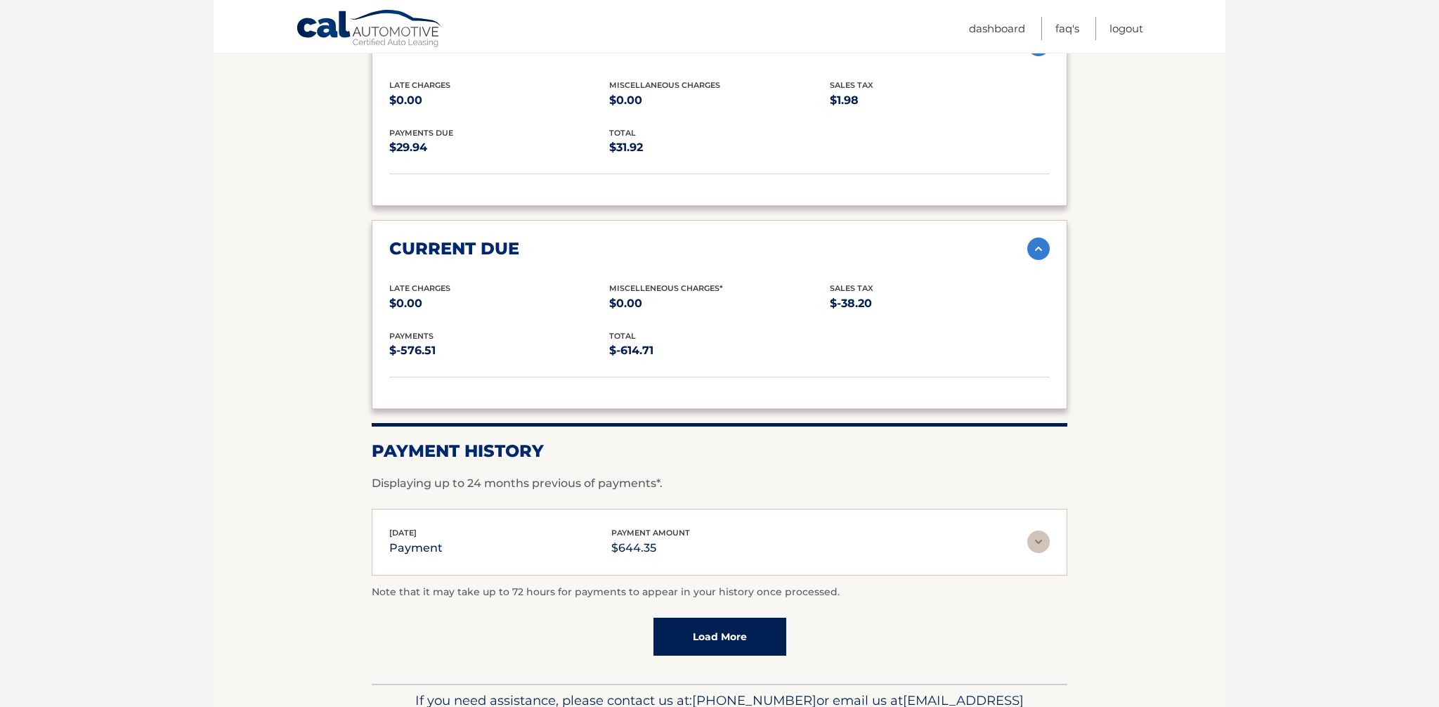
scroll to position [2093, 0]
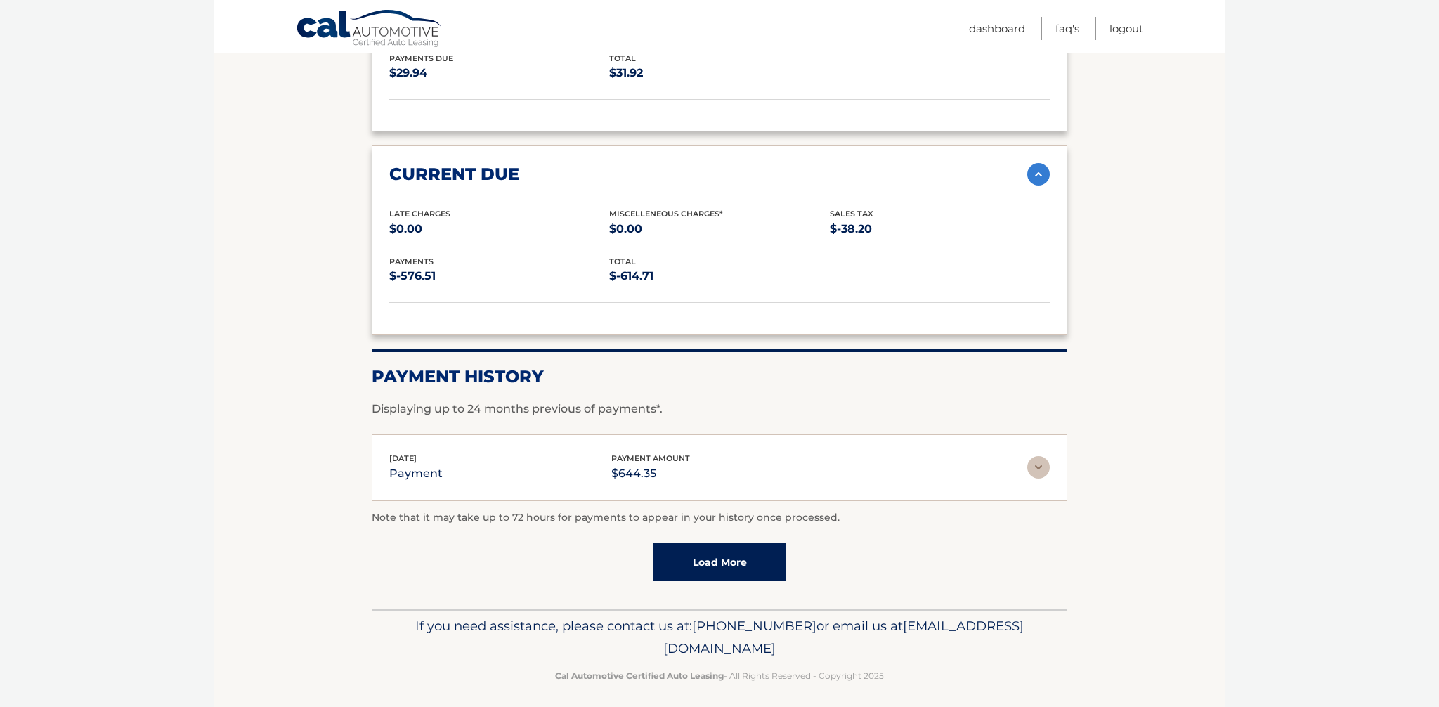
click at [1041, 459] on img at bounding box center [1038, 467] width 22 height 22
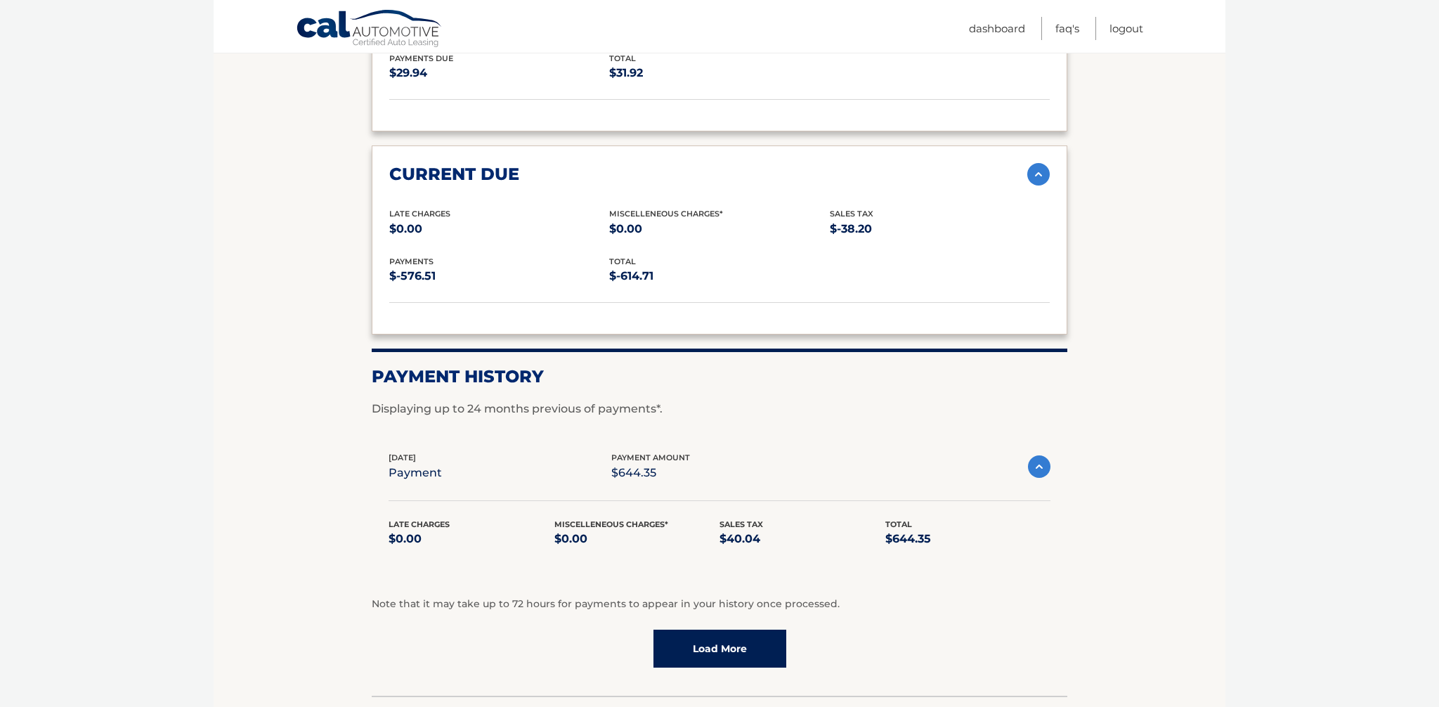
click at [770, 638] on link "Load More" at bounding box center [719, 648] width 133 height 38
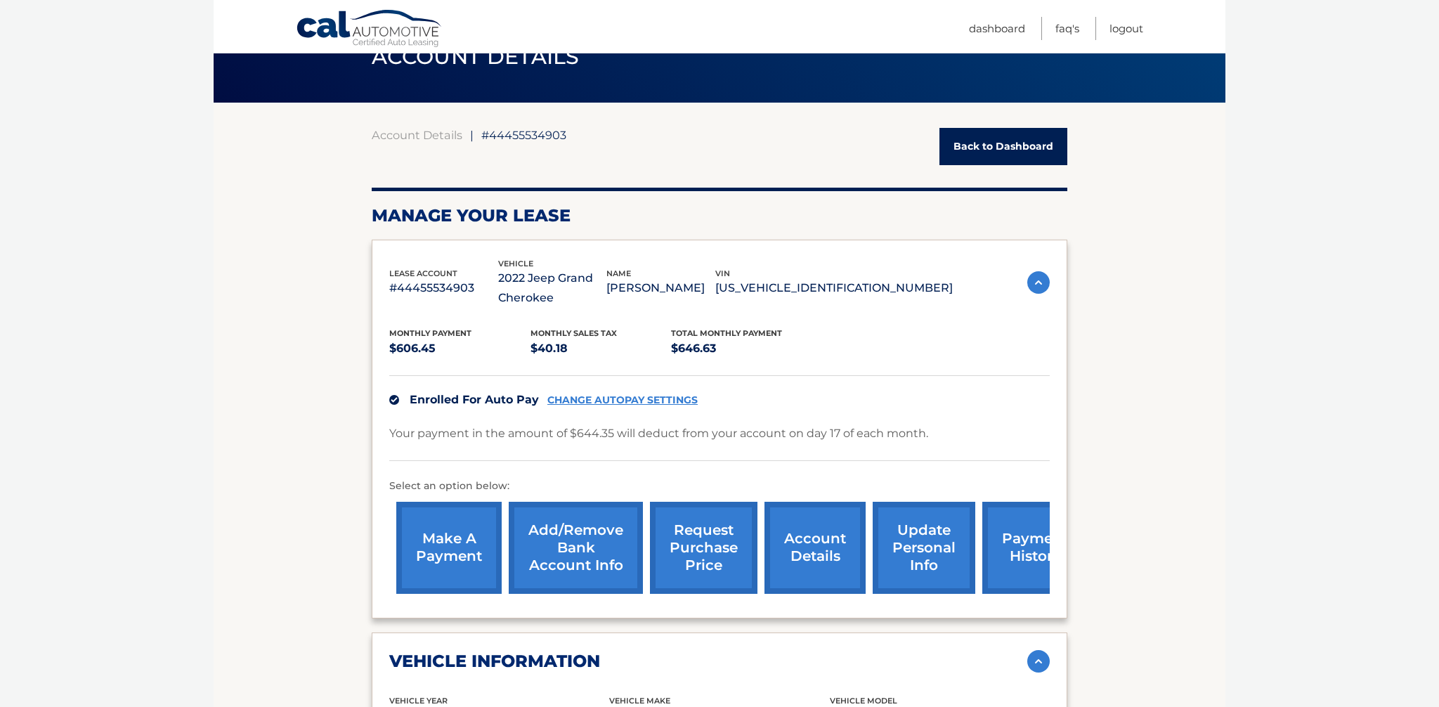
scroll to position [0, 0]
